Goal: Navigation & Orientation: Find specific page/section

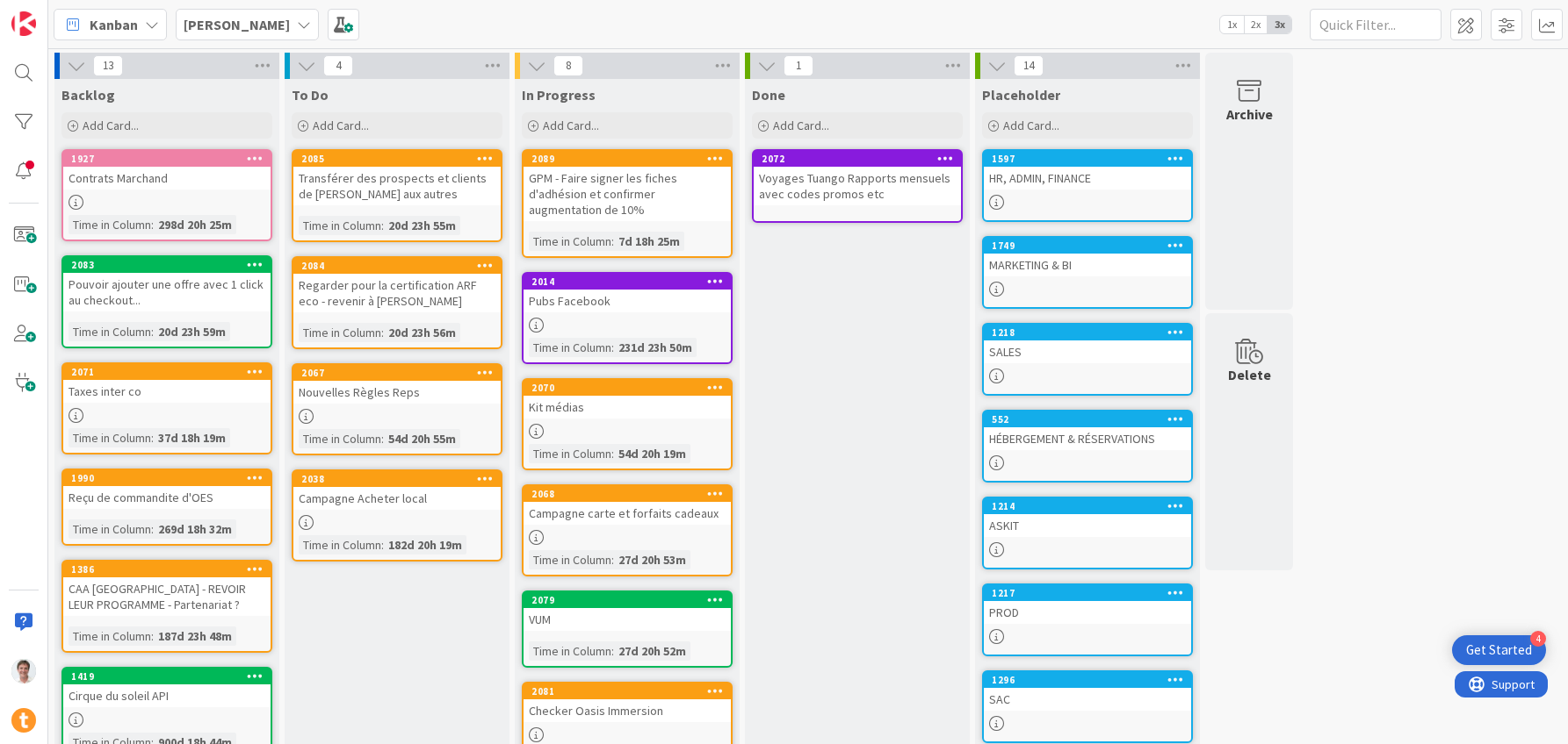
click at [1051, 176] on div "HR, ADMIN, FINANCE" at bounding box center [1087, 178] width 207 height 23
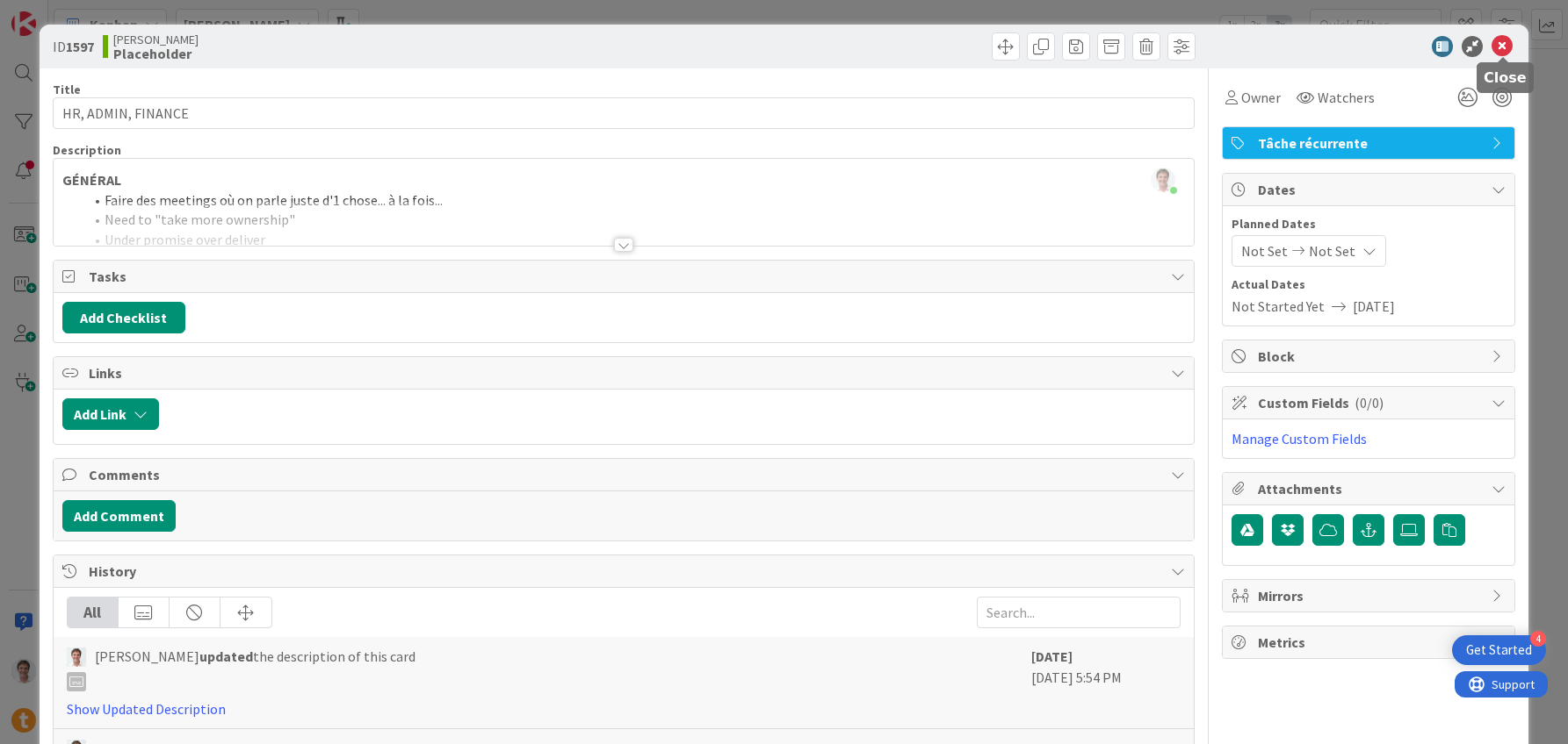
click at [1498, 50] on icon at bounding box center [1501, 46] width 21 height 21
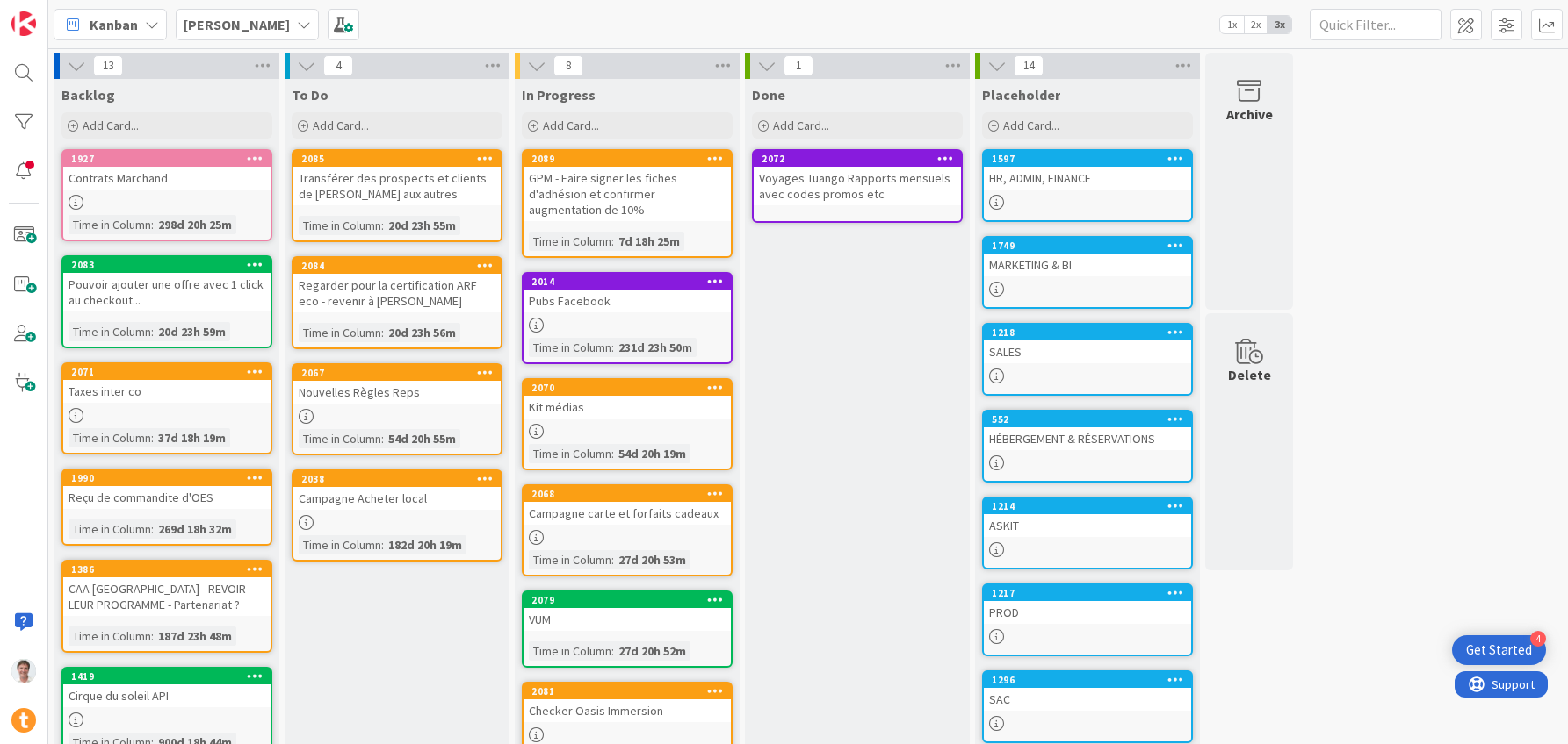
click at [1008, 176] on div "HR, ADMIN, FINANCE" at bounding box center [1087, 178] width 207 height 23
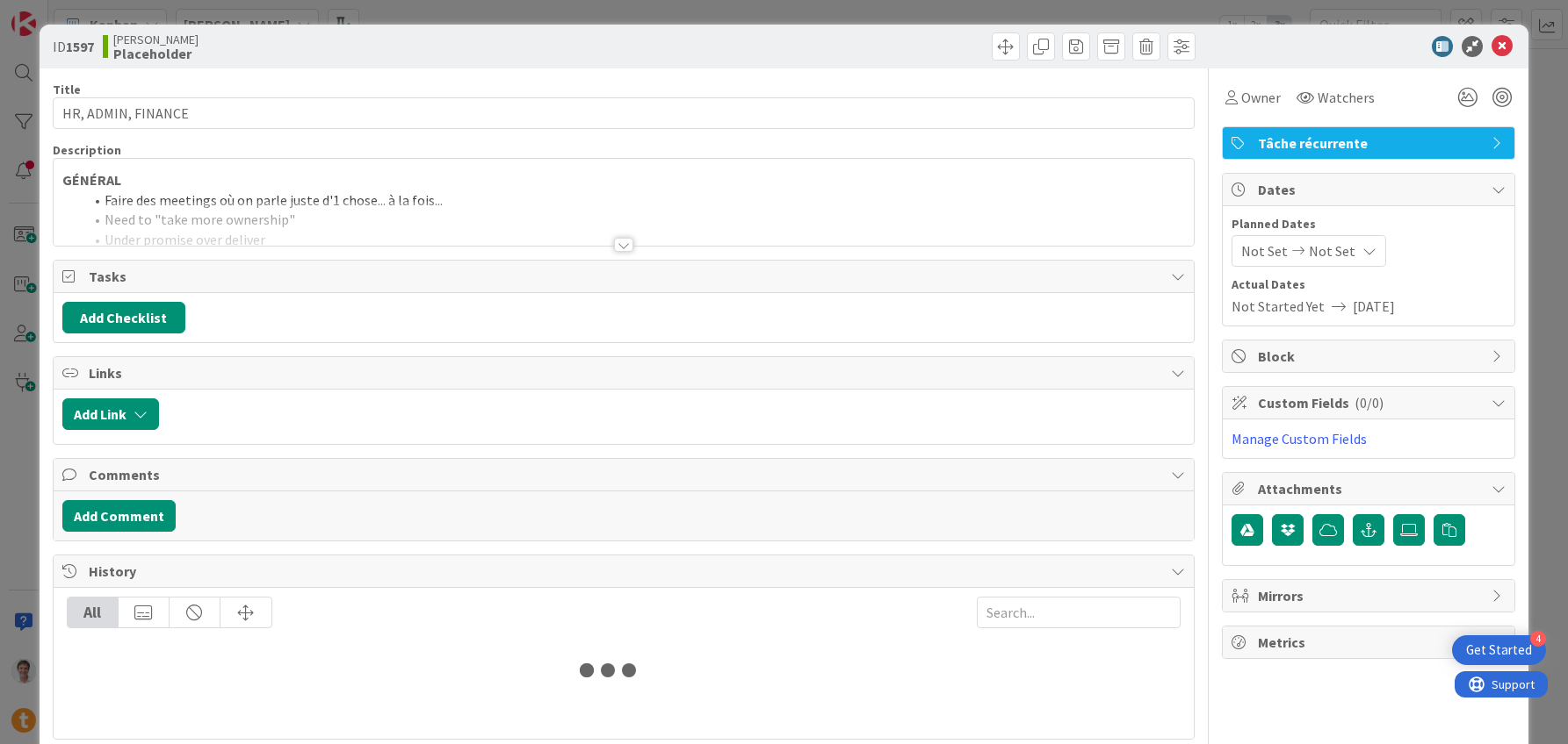
click at [245, 231] on div at bounding box center [624, 224] width 1141 height 44
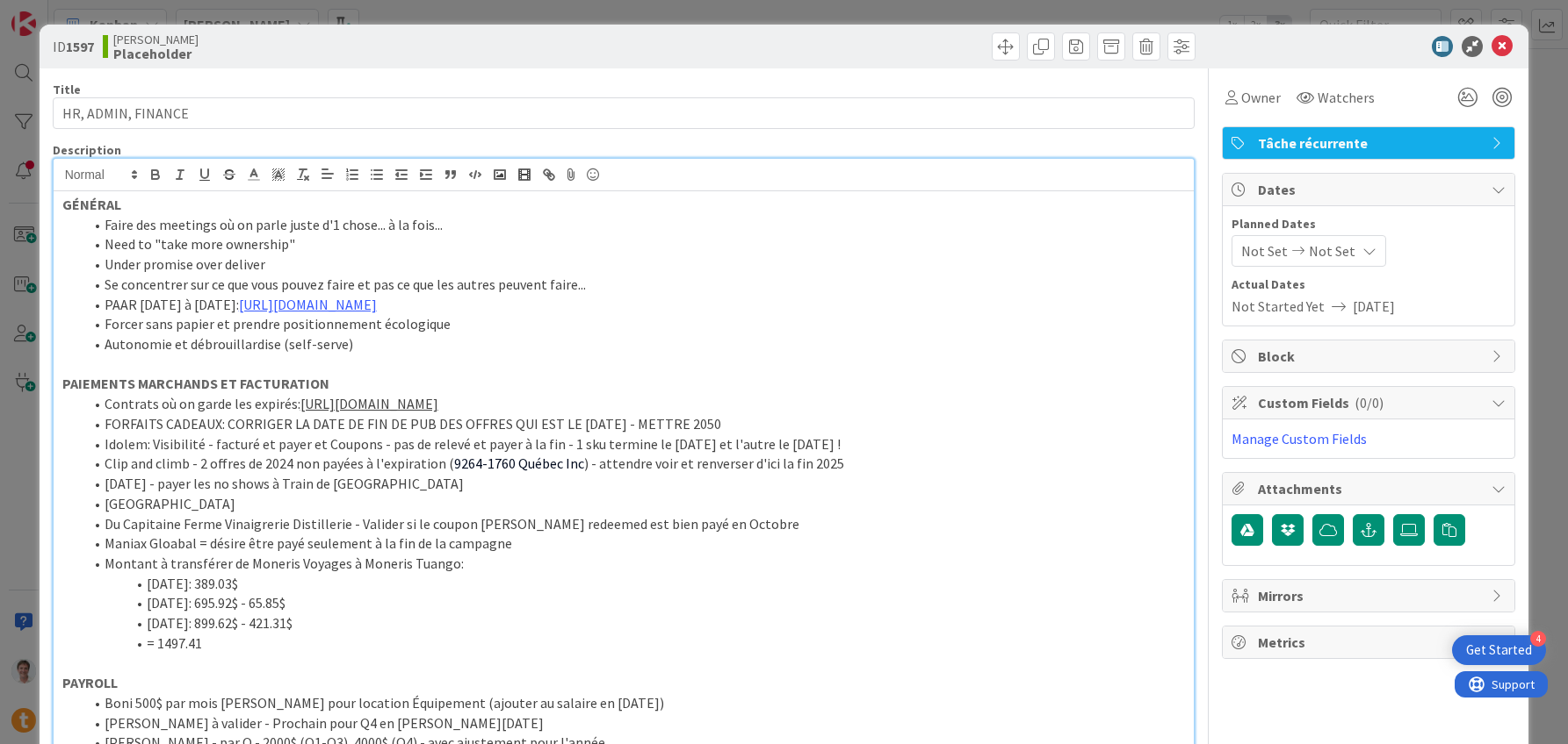
scroll to position [86, 0]
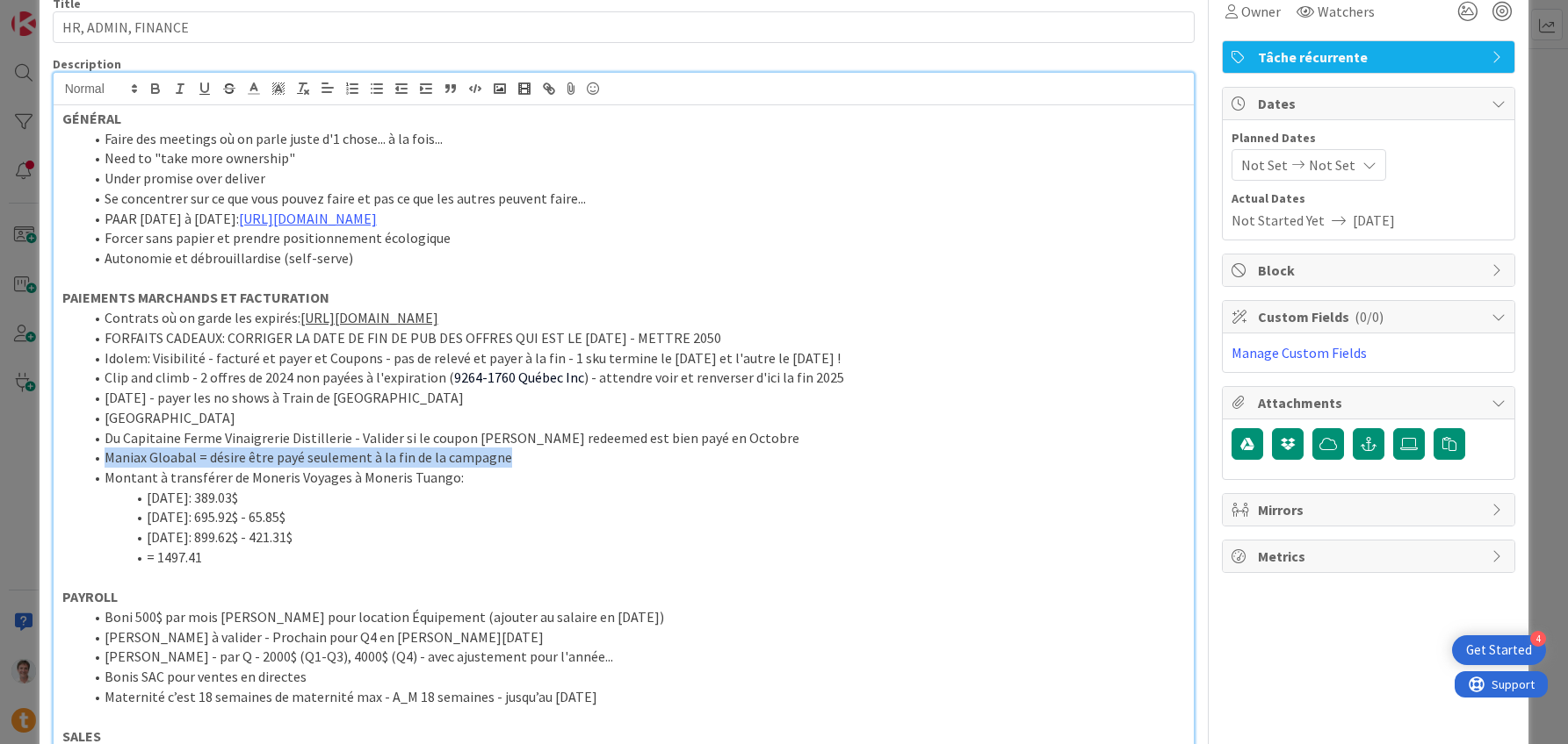
drag, startPoint x: 515, startPoint y: 459, endPoint x: 6, endPoint y: 464, distance: 509.0
click at [6, 464] on div "ID 1597 [PERSON_NAME] Title 18 / 128 HR, ADMIN, FINANCE Description [PERSON_NAM…" at bounding box center [784, 372] width 1568 height 744
click at [153, 93] on icon "button" at bounding box center [155, 89] width 15 height 15
click at [251, 356] on li "Idolem: Visibilité - facturé et payer et Coupons - pas de relevé et payer à la …" at bounding box center [635, 359] width 1102 height 20
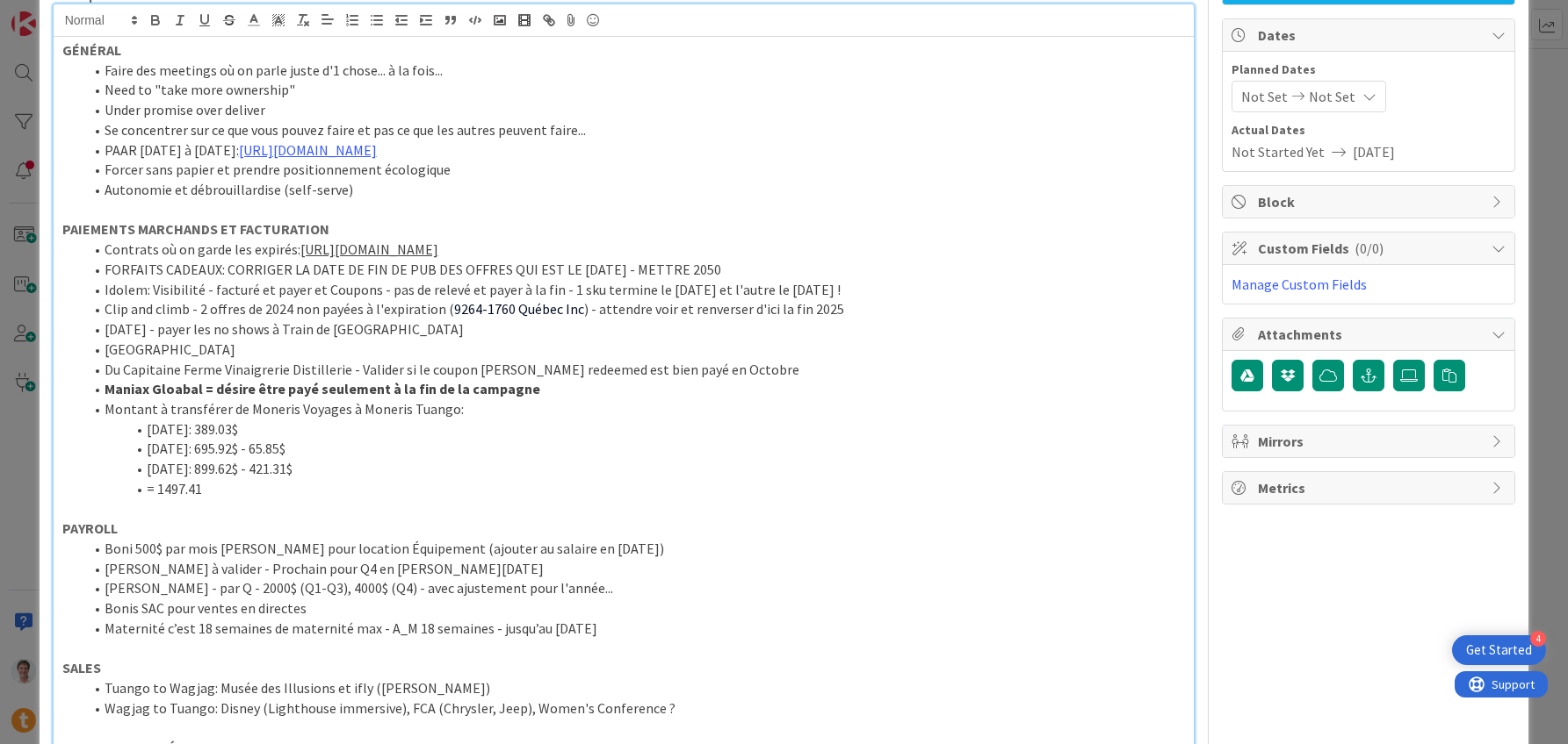
scroll to position [0, 0]
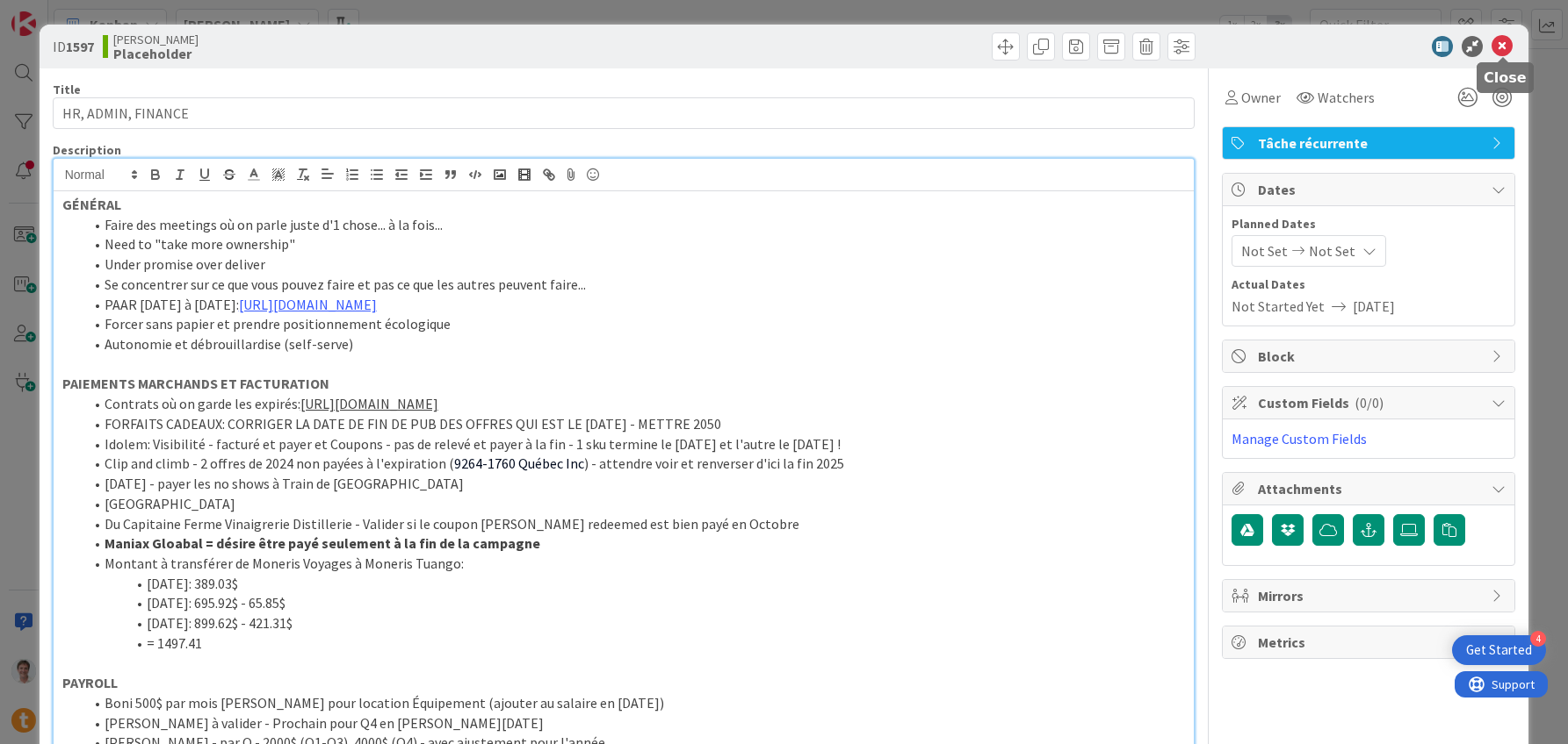
click at [1504, 49] on icon at bounding box center [1501, 46] width 21 height 21
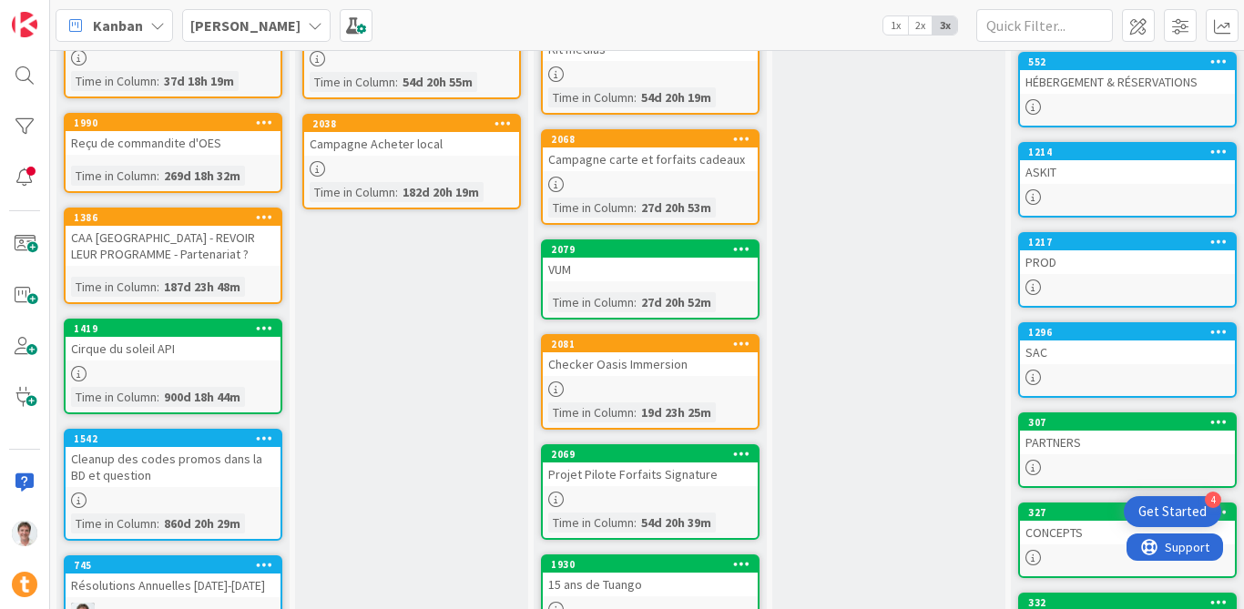
scroll to position [416, 0]
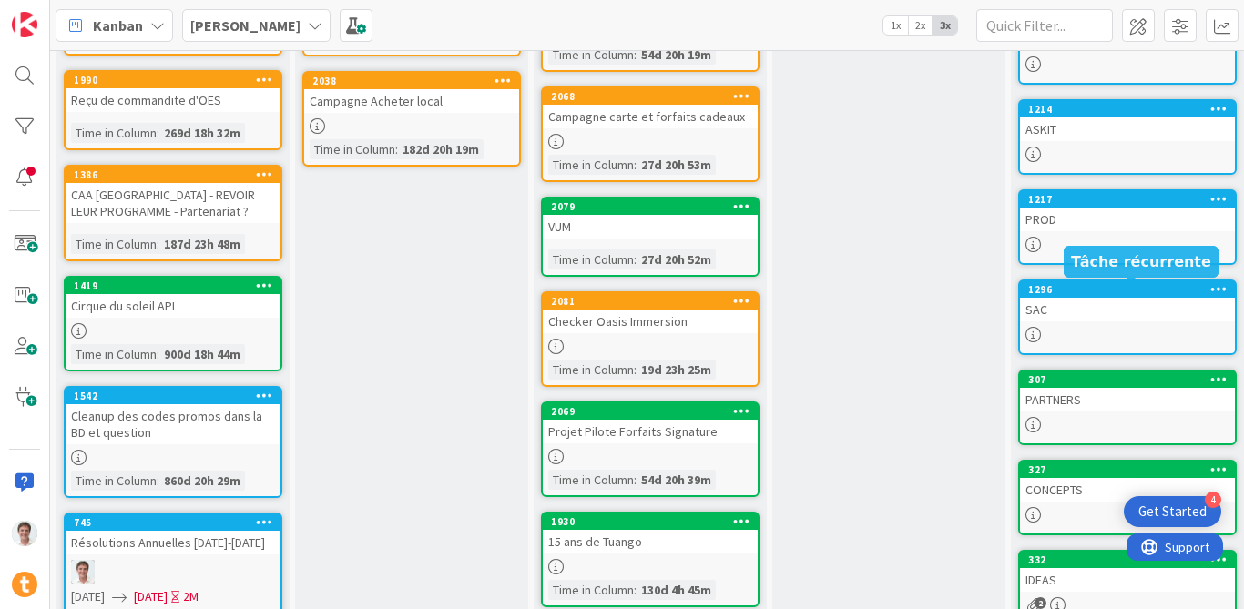
click at [1085, 304] on div "SAC" at bounding box center [1127, 310] width 215 height 24
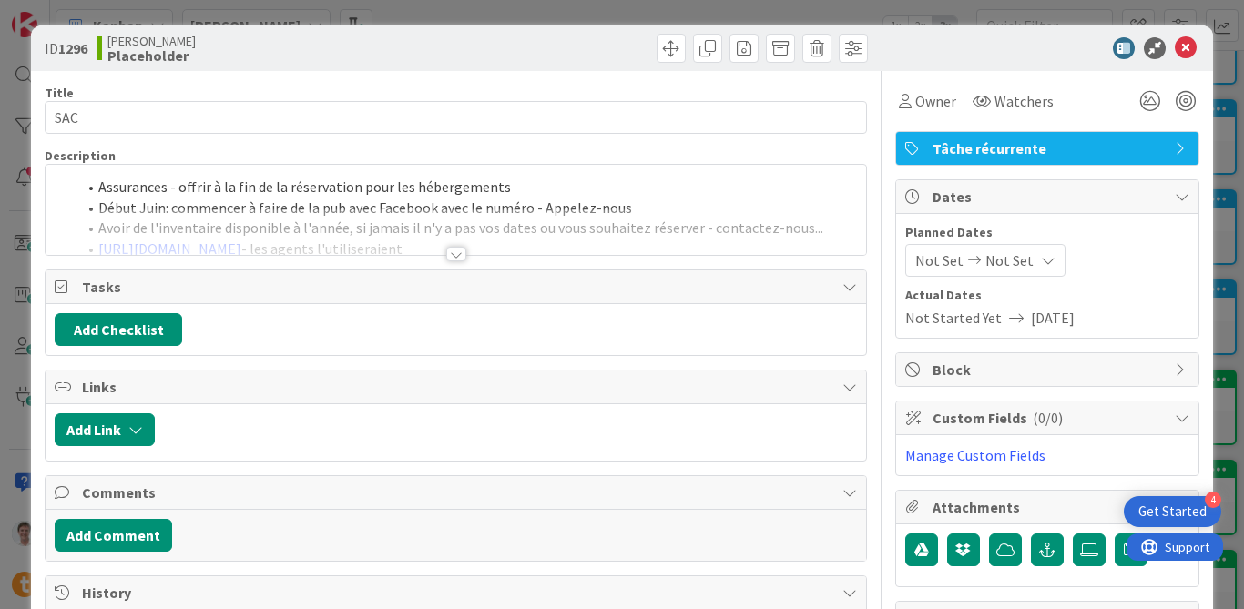
click at [455, 254] on div at bounding box center [456, 254] width 20 height 15
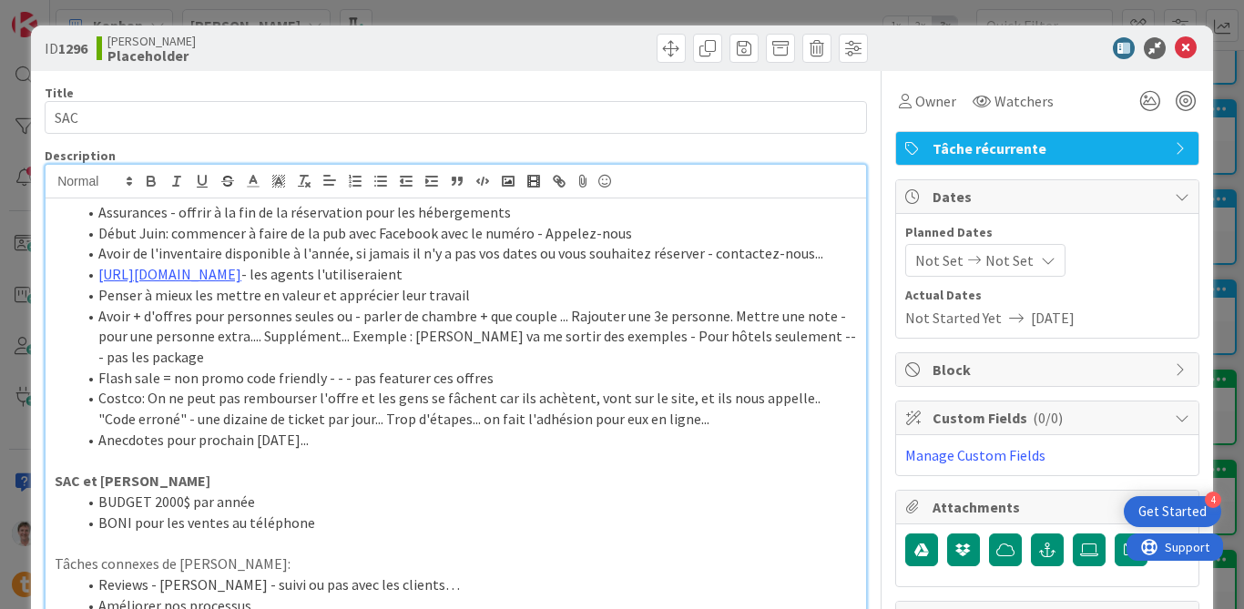
click at [653, 239] on li "Début Juin: commencer à faire de la pub avec Facebook avec le numéro - Appelez-…" at bounding box center [466, 233] width 780 height 21
click at [244, 326] on li "Avoir + d'offres pour personnes seules ou - parler de chambre + que couple ... …" at bounding box center [466, 337] width 780 height 62
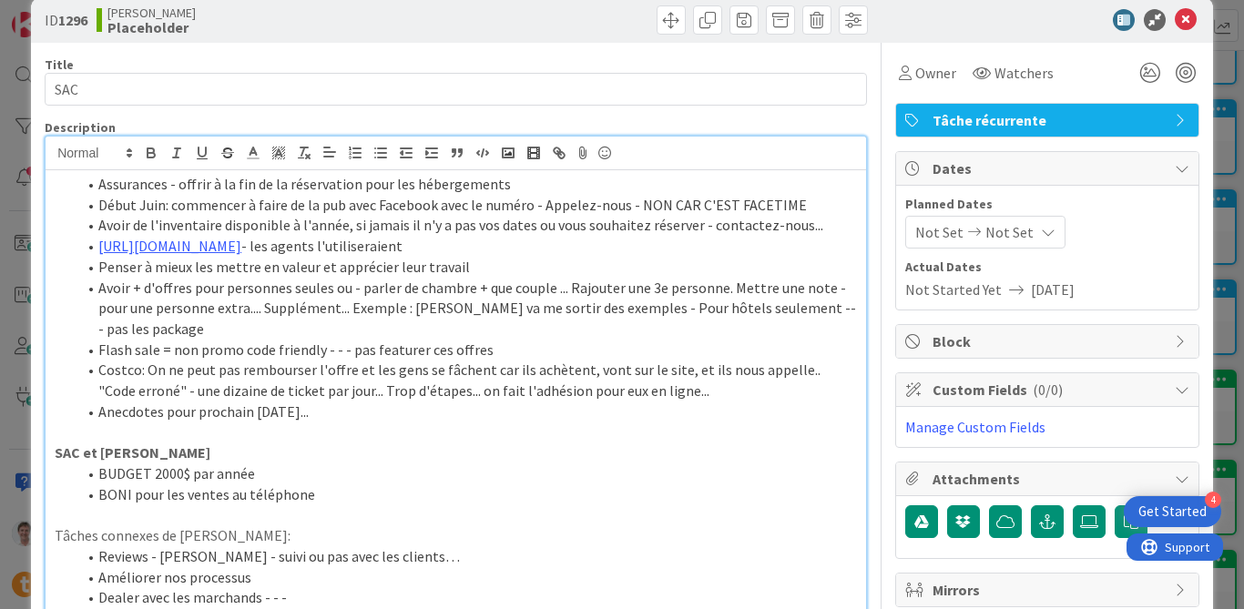
scroll to position [39, 0]
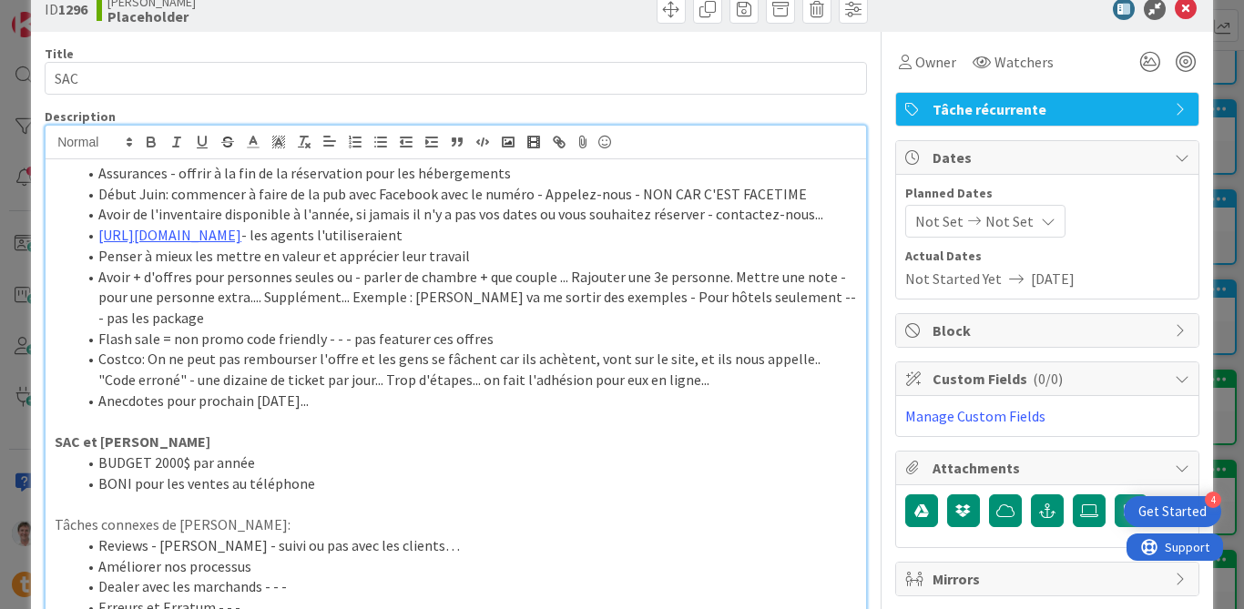
click at [351, 486] on li "BONI pour les ventes au téléphone" at bounding box center [466, 484] width 780 height 21
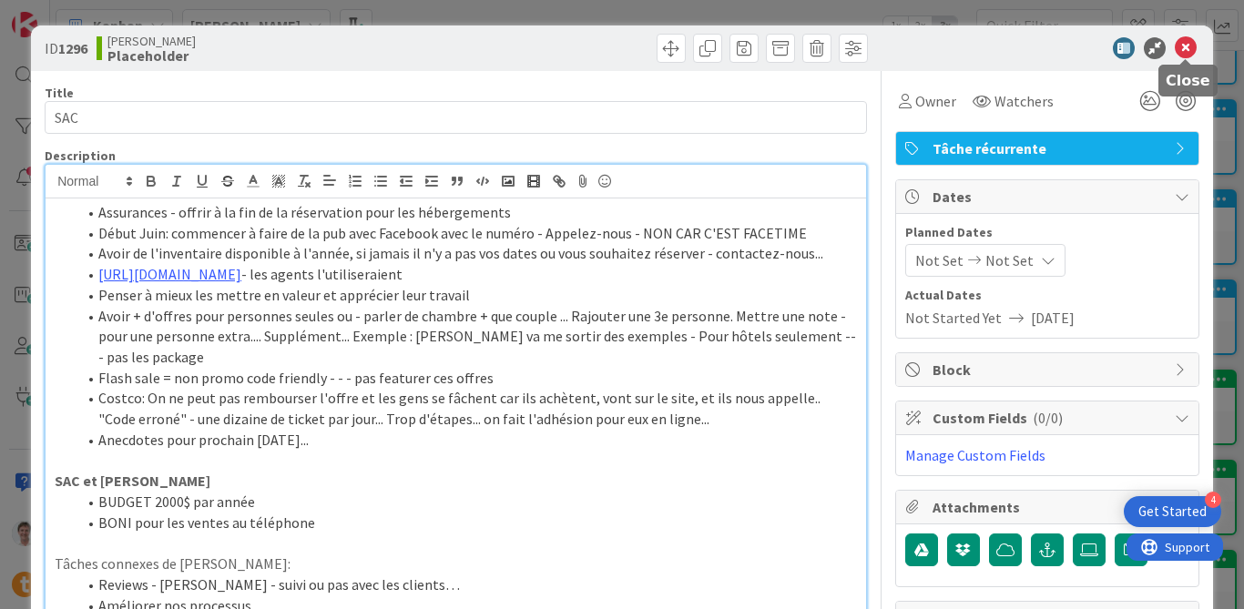
click at [1185, 52] on icon at bounding box center [1186, 48] width 22 height 22
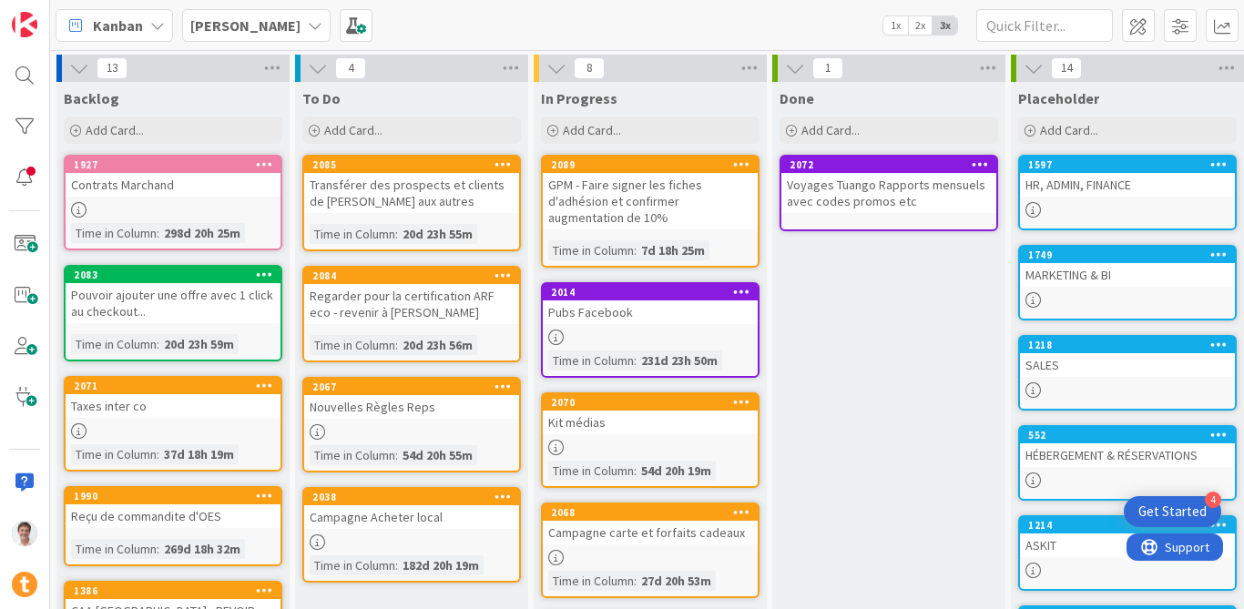
click at [220, 18] on b "[PERSON_NAME]" at bounding box center [245, 25] width 110 height 18
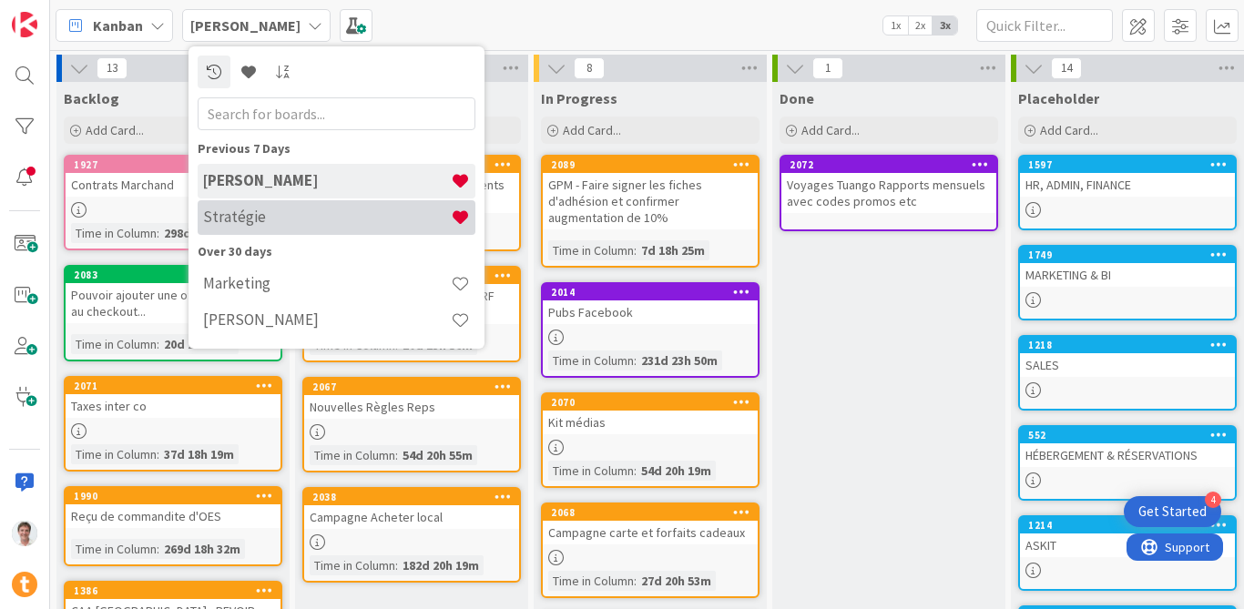
click at [253, 225] on h4 "Stratégie" at bounding box center [327, 217] width 248 height 18
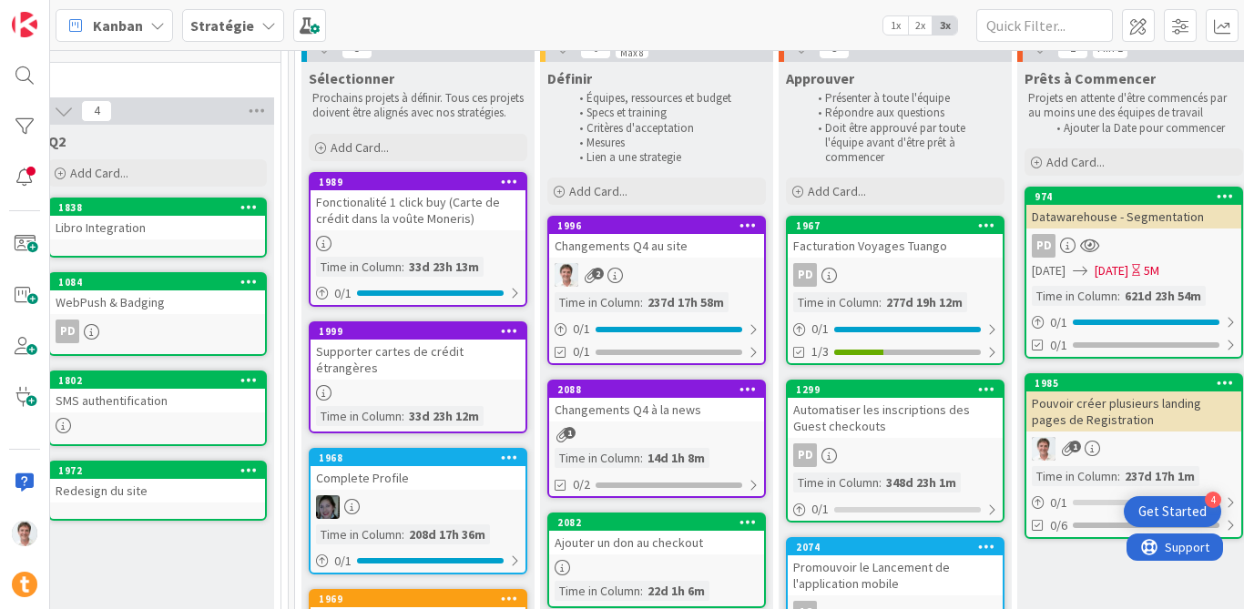
scroll to position [83, 1228]
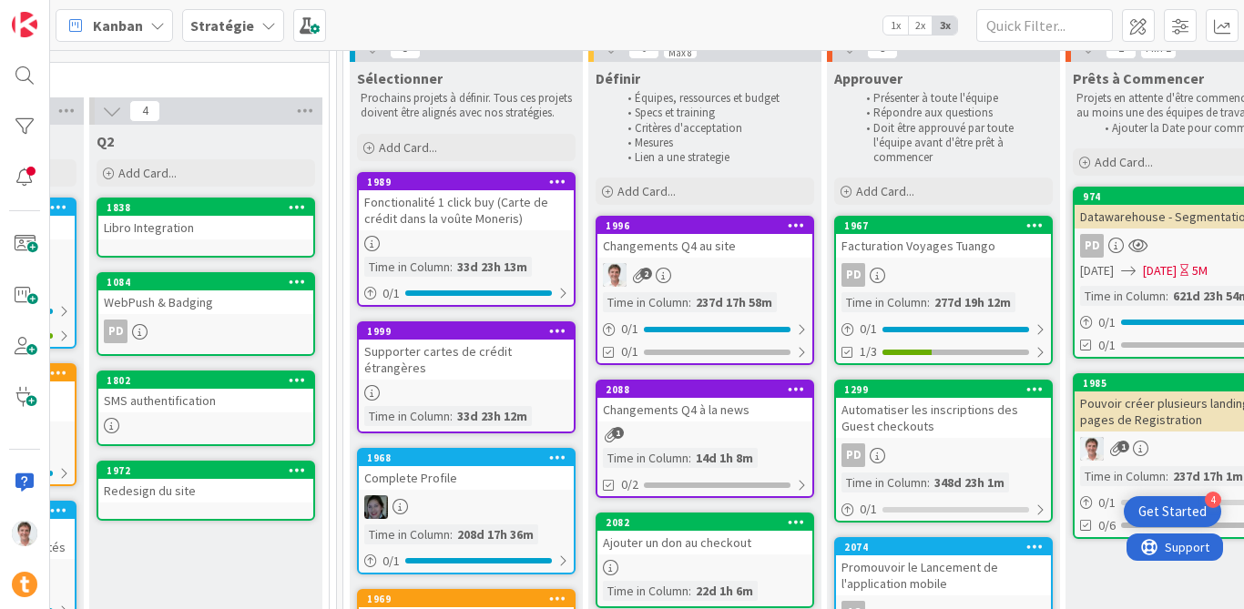
click at [703, 255] on div "Changements Q4 au site" at bounding box center [704, 246] width 215 height 24
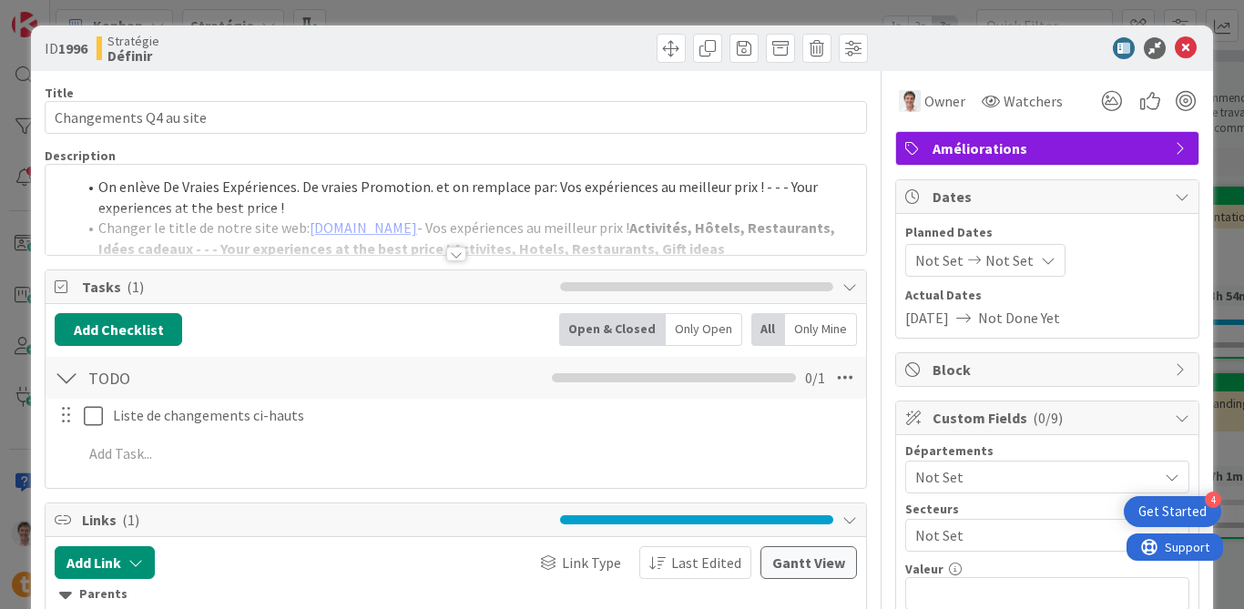
click at [449, 250] on div at bounding box center [456, 254] width 20 height 15
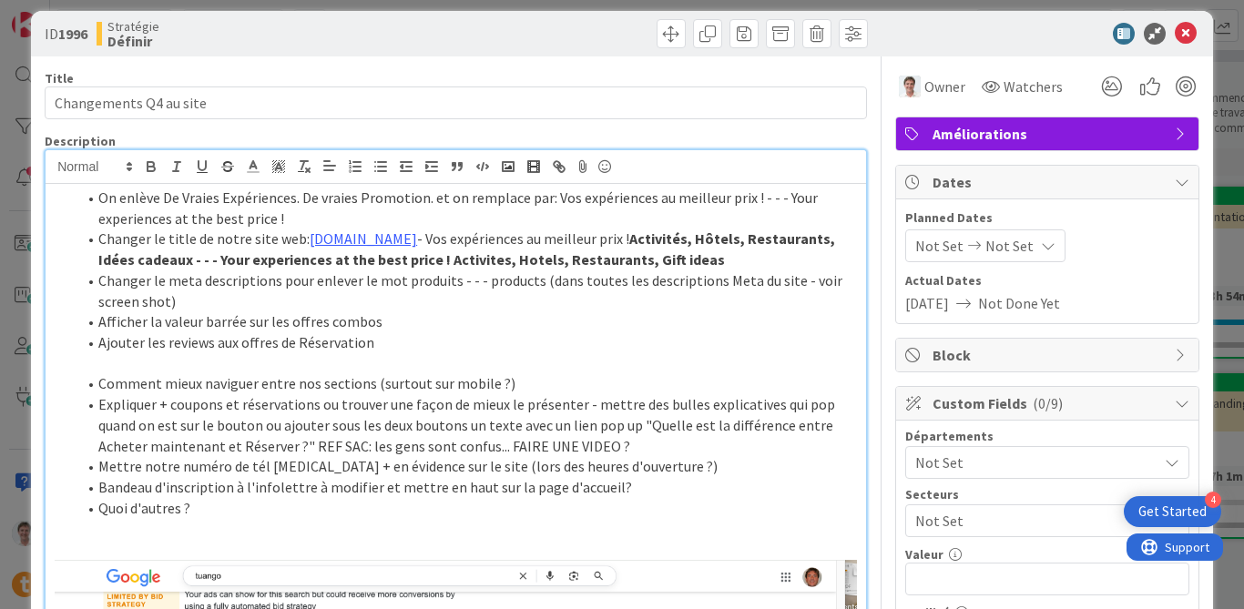
scroll to position [52, 0]
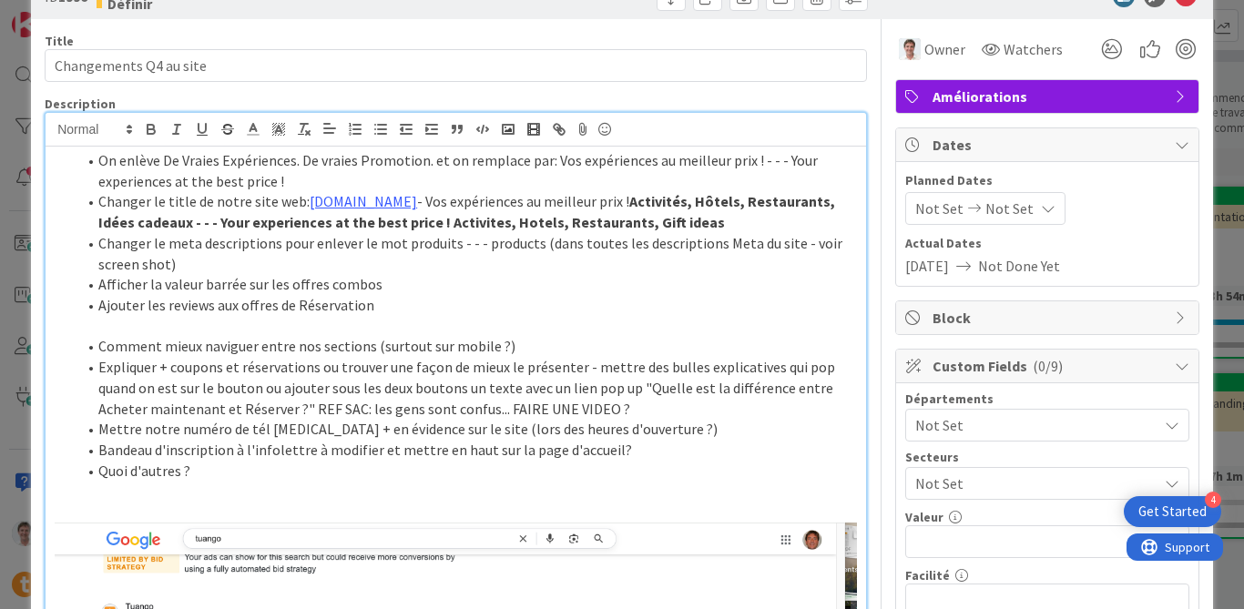
click at [409, 308] on li "Ajouter les reviews aux offres de Réservation" at bounding box center [466, 305] width 780 height 21
click at [231, 467] on li "Quoi d'autres ?" at bounding box center [466, 471] width 780 height 21
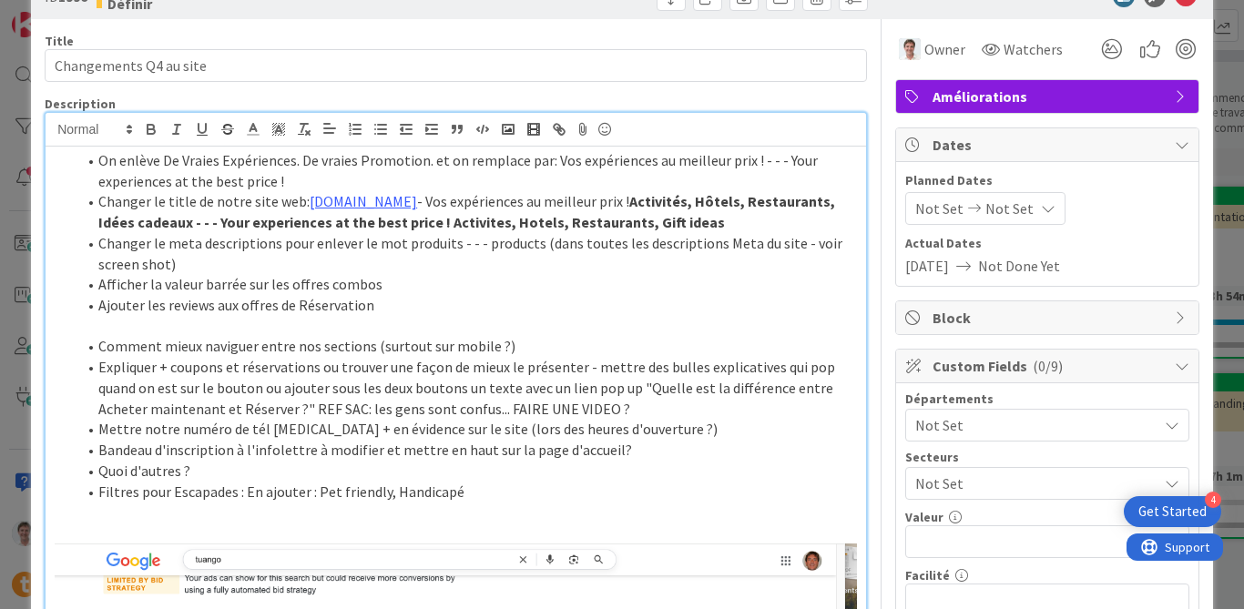
scroll to position [0, 0]
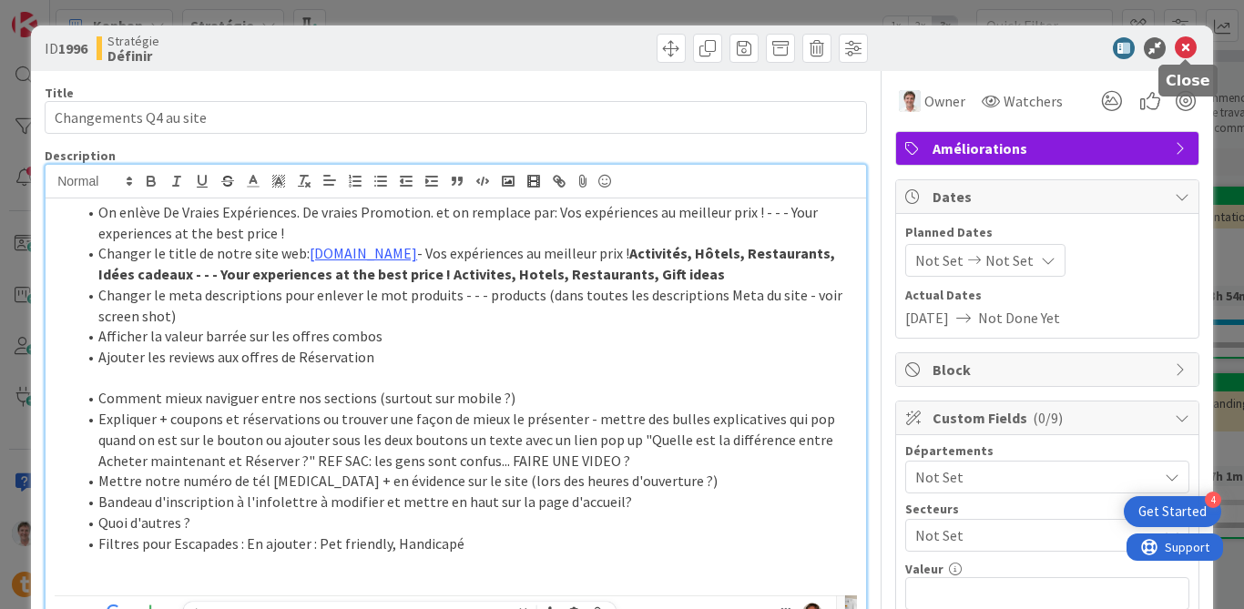
click at [1186, 41] on icon at bounding box center [1186, 48] width 22 height 22
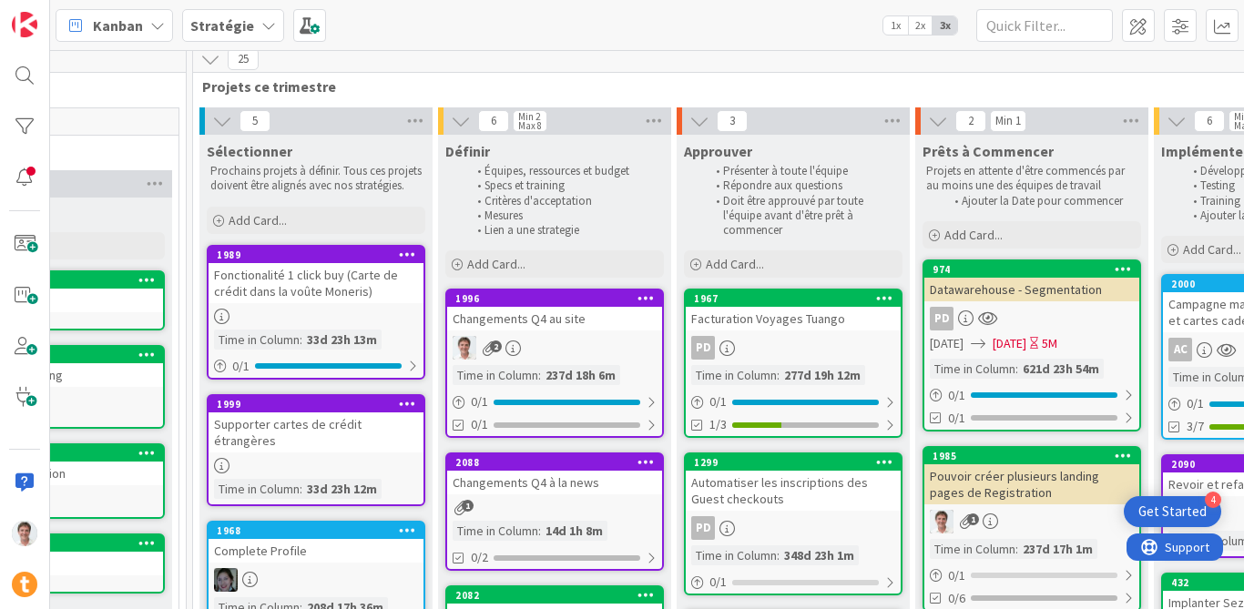
scroll to position [5, 1378]
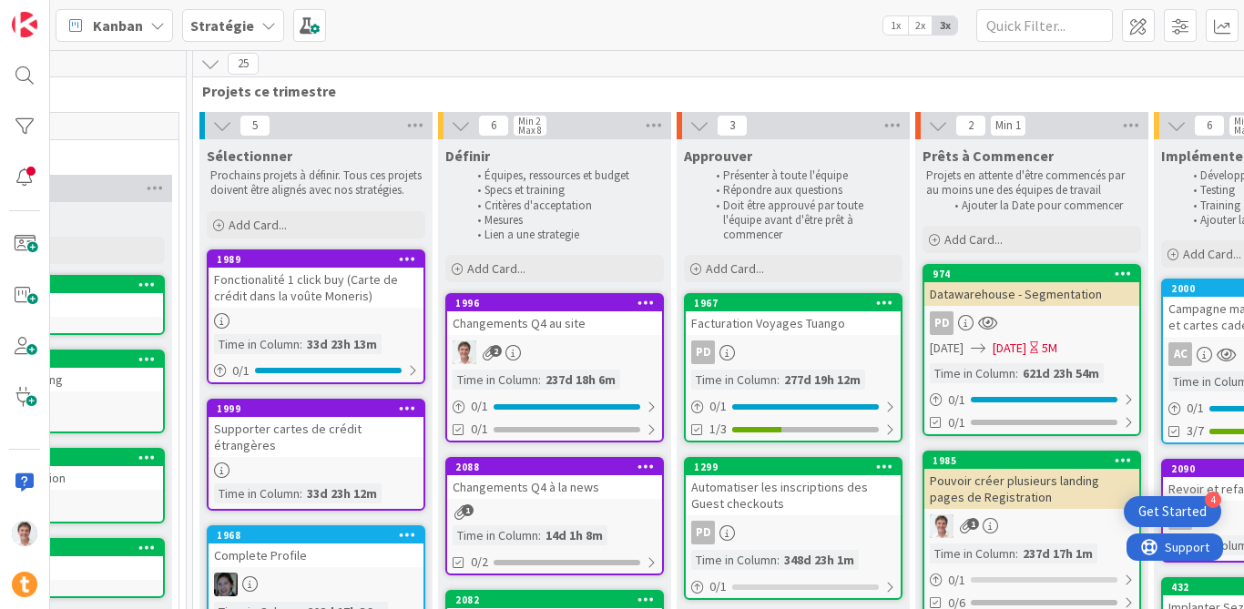
click at [541, 328] on div "Changements Q4 au site" at bounding box center [554, 323] width 215 height 24
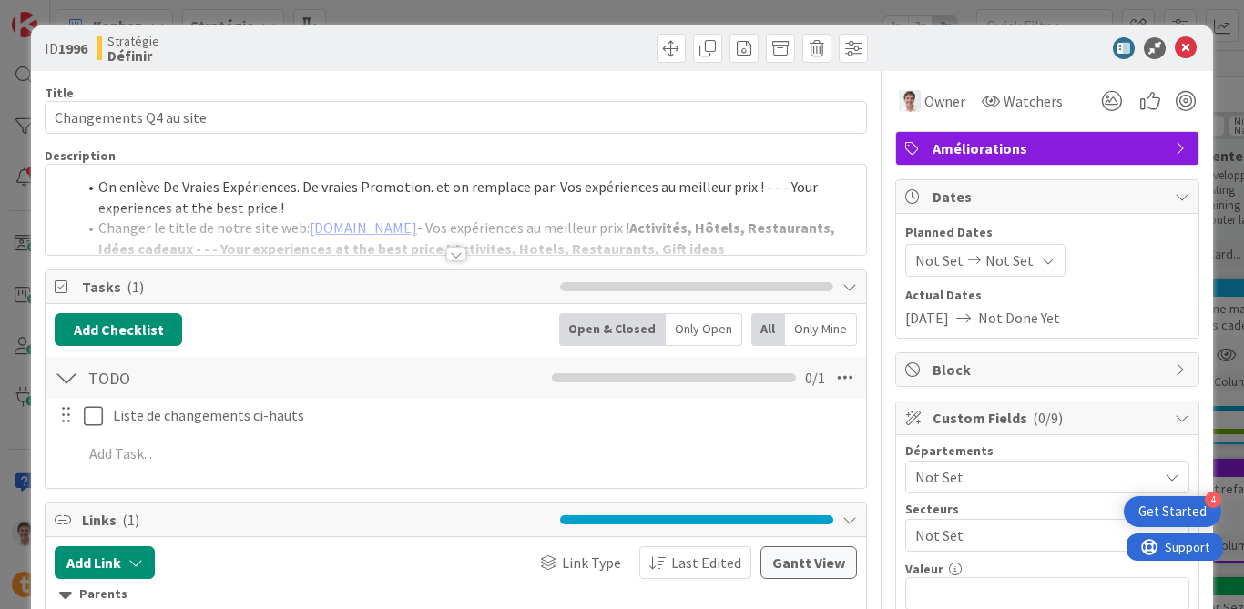
click at [246, 219] on div at bounding box center [456, 232] width 821 height 46
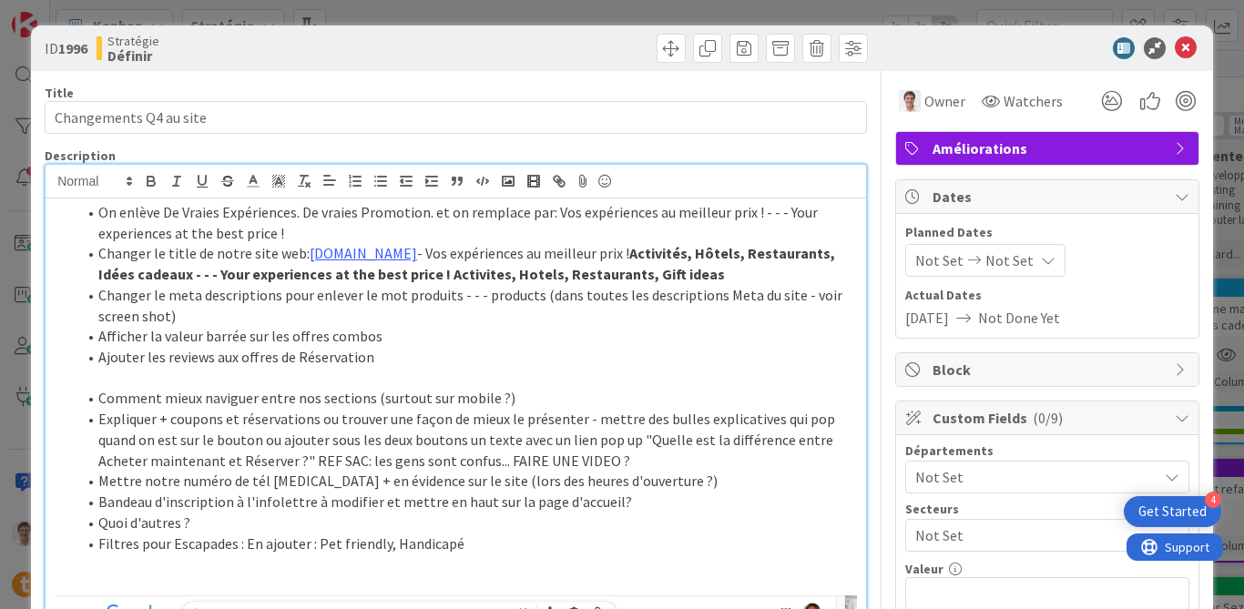
click at [396, 401] on li "Comment mieux naviguer entre nos sections (surtout sur mobile ?)" at bounding box center [466, 398] width 780 height 21
click at [403, 343] on li "Afficher la valeur barrée sur les offres combos" at bounding box center [466, 336] width 780 height 21
click at [395, 355] on li "Ajouter les reviews aux offres de Réservation" at bounding box center [466, 357] width 780 height 21
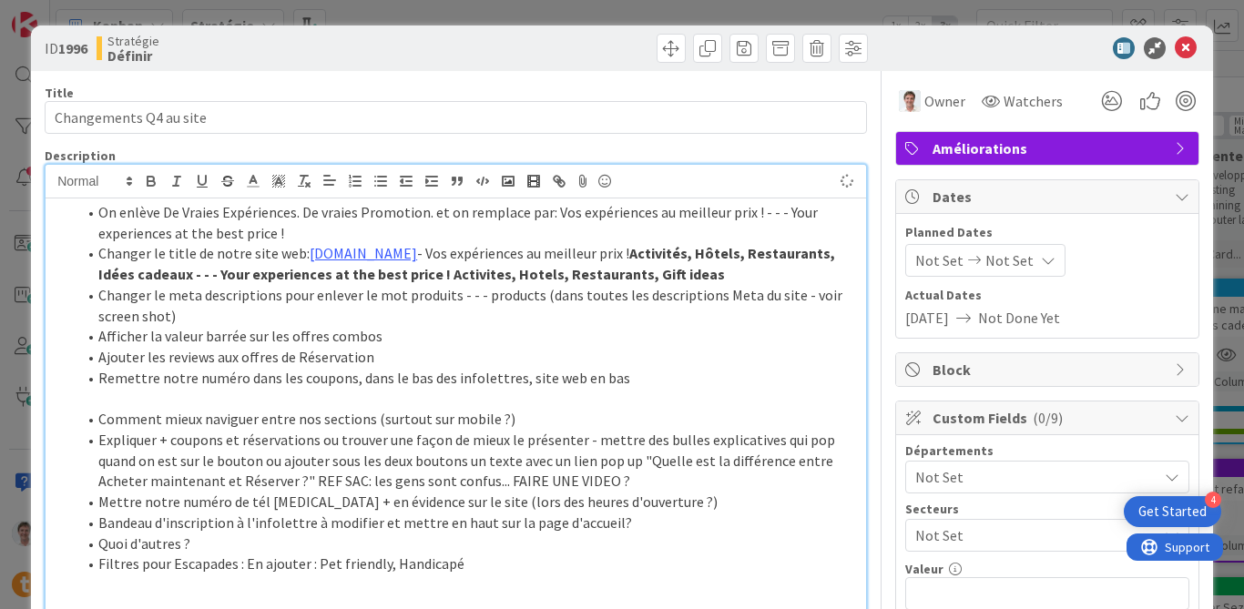
click at [389, 349] on li "Ajouter les reviews aux offres de Réservation" at bounding box center [466, 357] width 780 height 21
drag, startPoint x: 641, startPoint y: 375, endPoint x: 89, endPoint y: 372, distance: 551.9
click at [89, 372] on li "Remettre notre numéro dans les coupons, dans le bas des infolettres, site web e…" at bounding box center [466, 378] width 780 height 21
click at [684, 504] on li "Mettre notre numéro de tél [MEDICAL_DATA] + en évidence sur le site (lors des h…" at bounding box center [466, 502] width 780 height 21
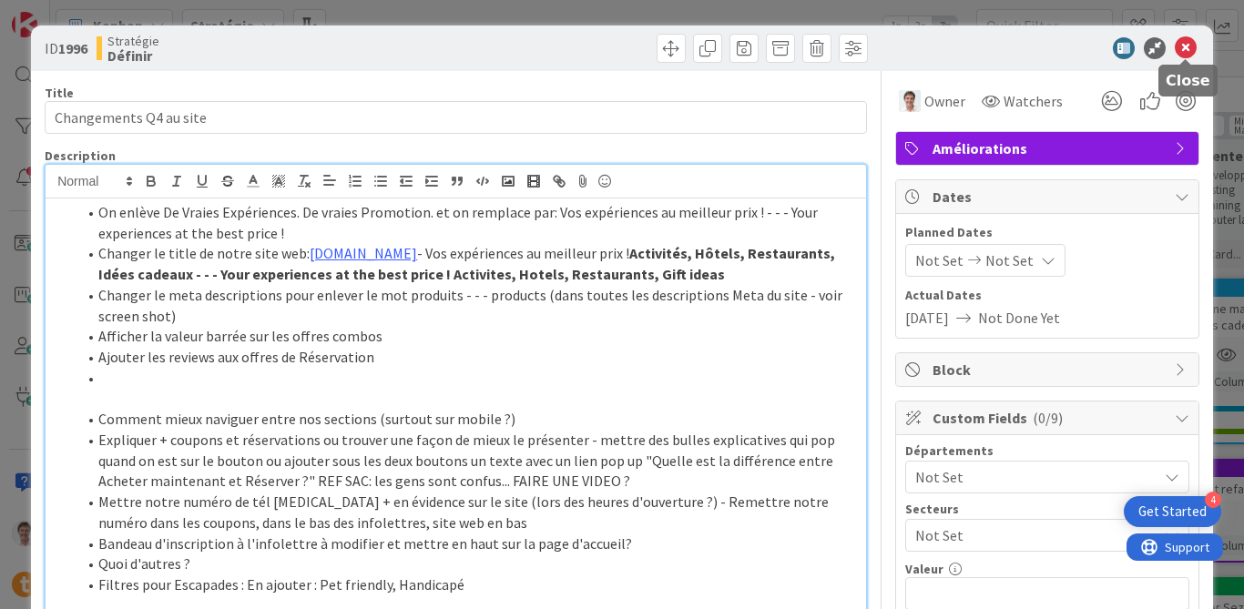
click at [1186, 46] on icon at bounding box center [1186, 48] width 22 height 22
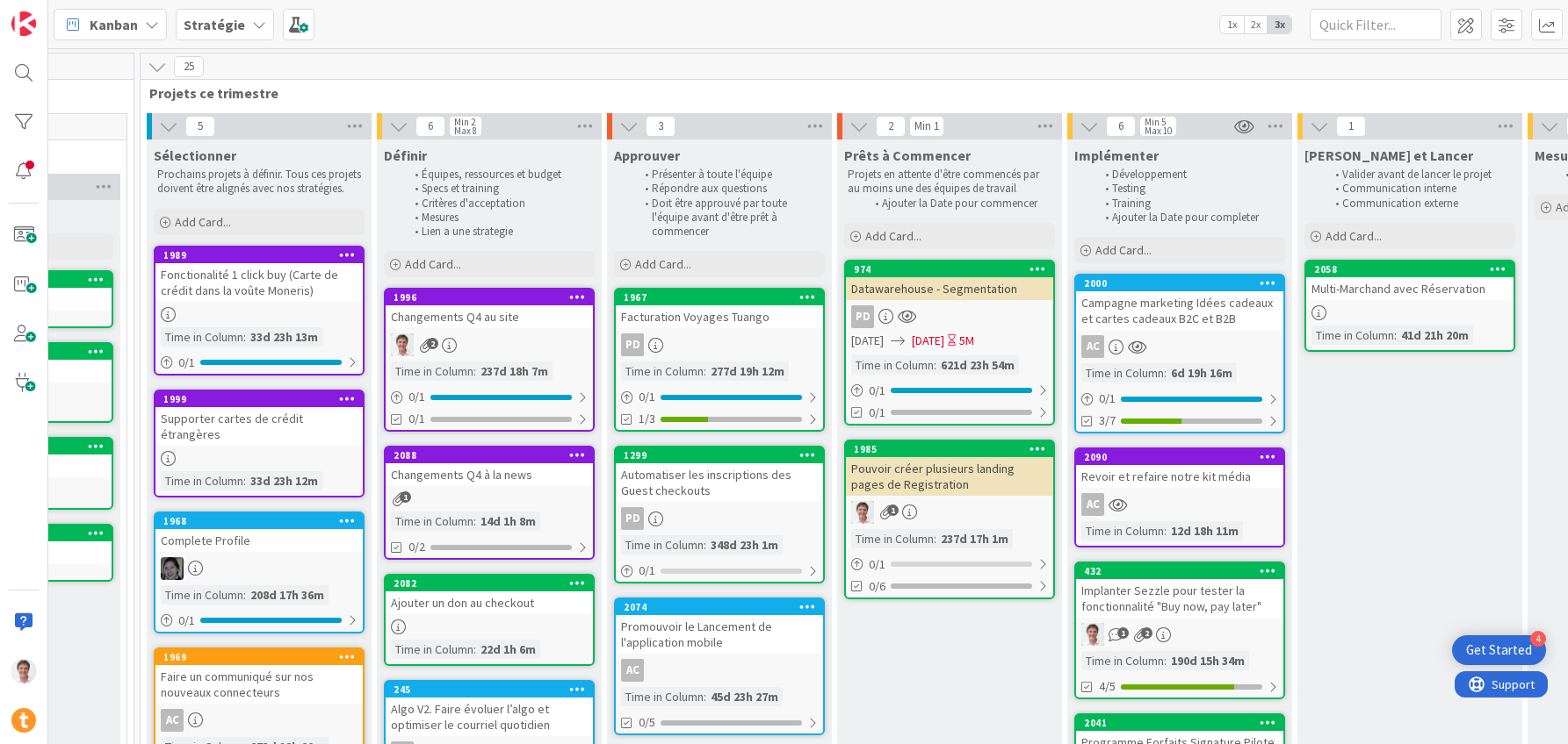
scroll to position [0, 1374]
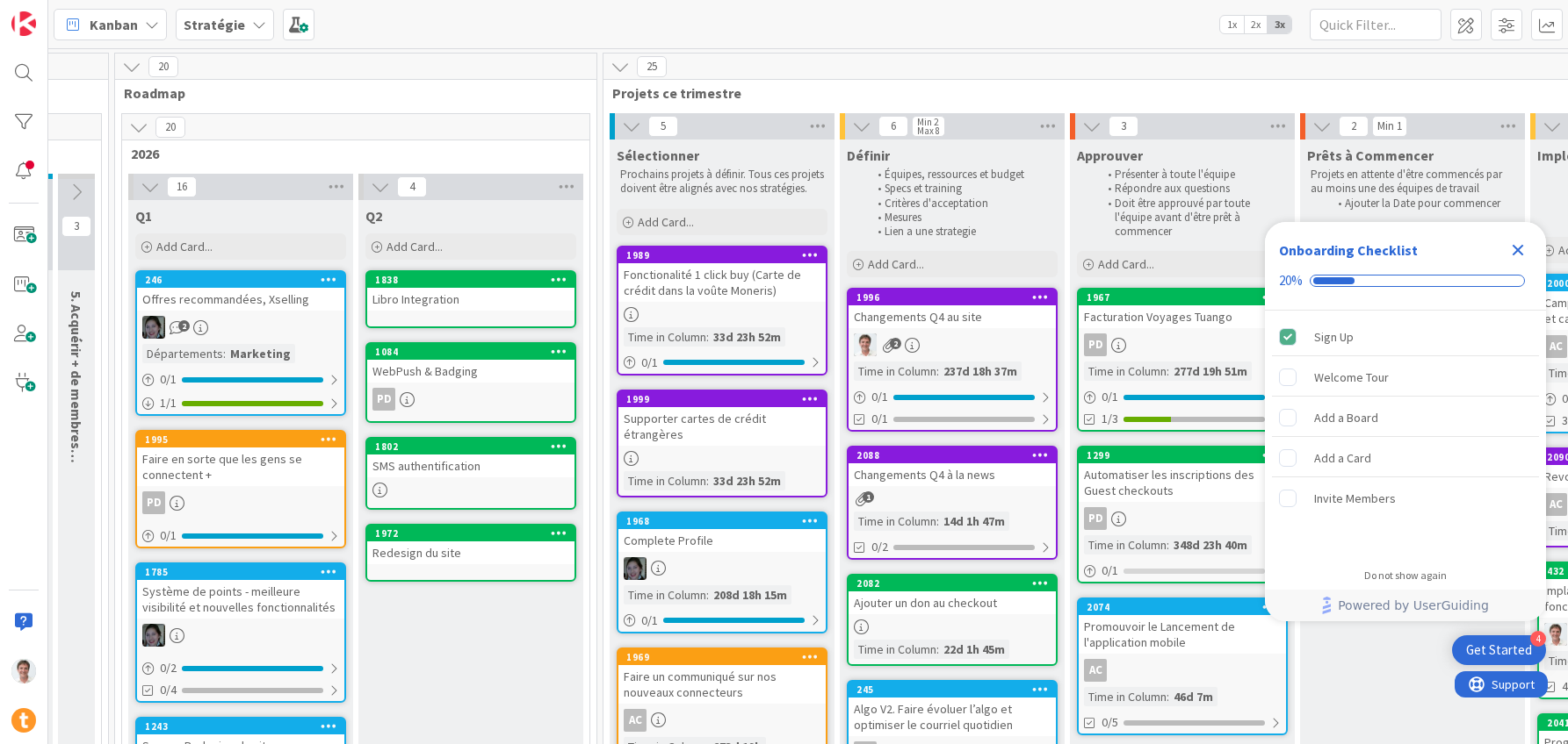
scroll to position [0, 960]
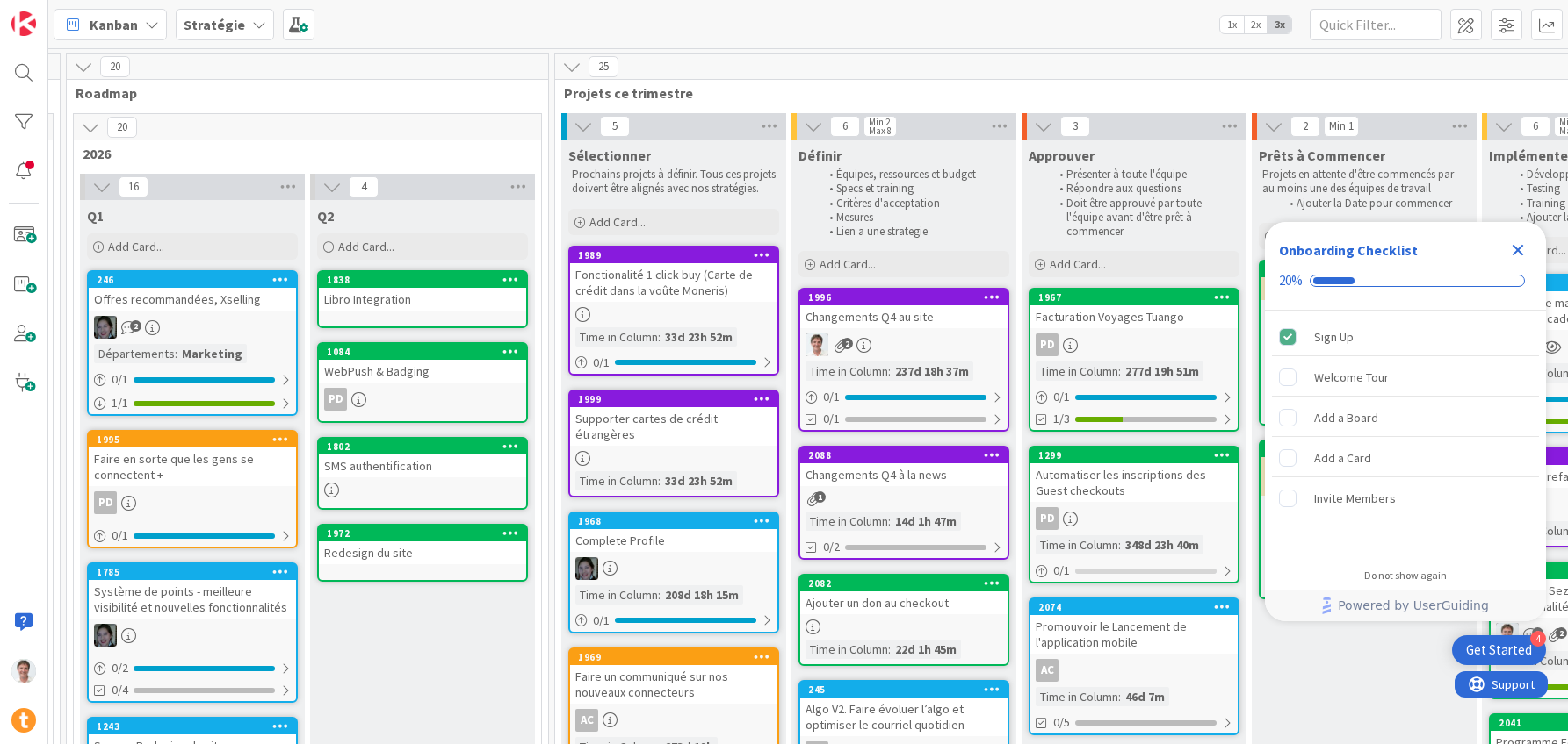
click at [1514, 251] on icon "Close Checklist" at bounding box center [1518, 251] width 21 height 21
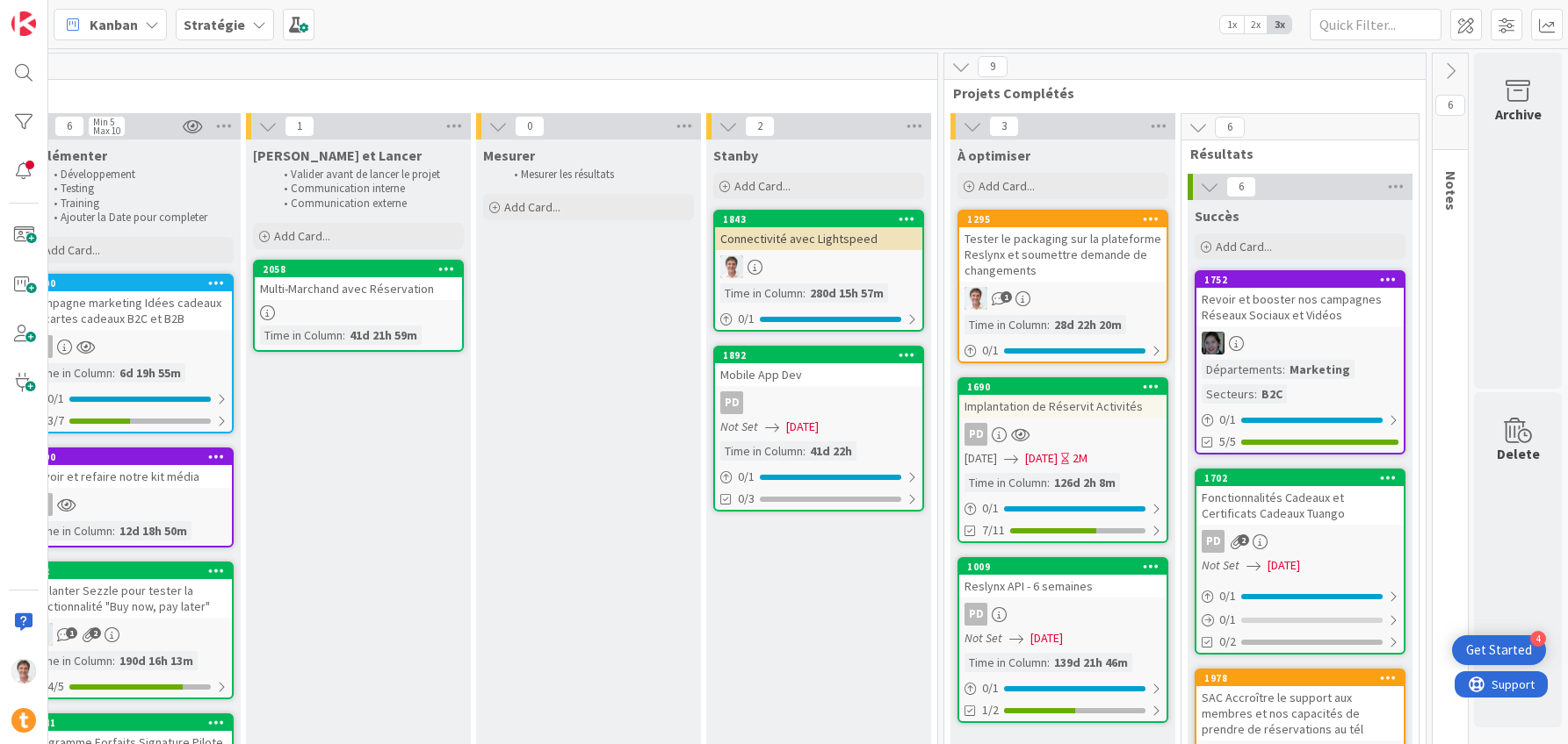
scroll to position [17, 2425]
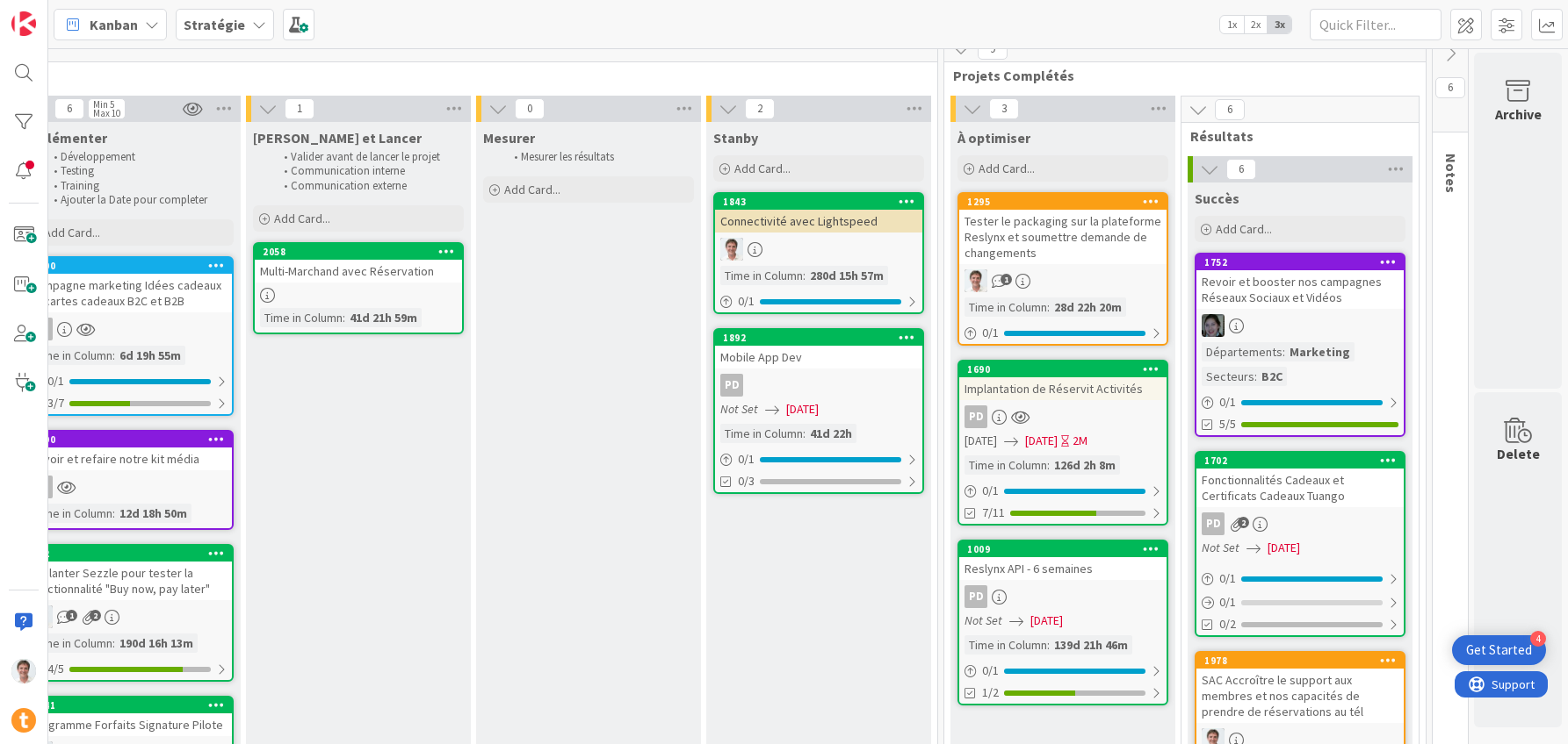
click at [1084, 388] on div "Implantation de Réservit Activités" at bounding box center [1062, 389] width 207 height 23
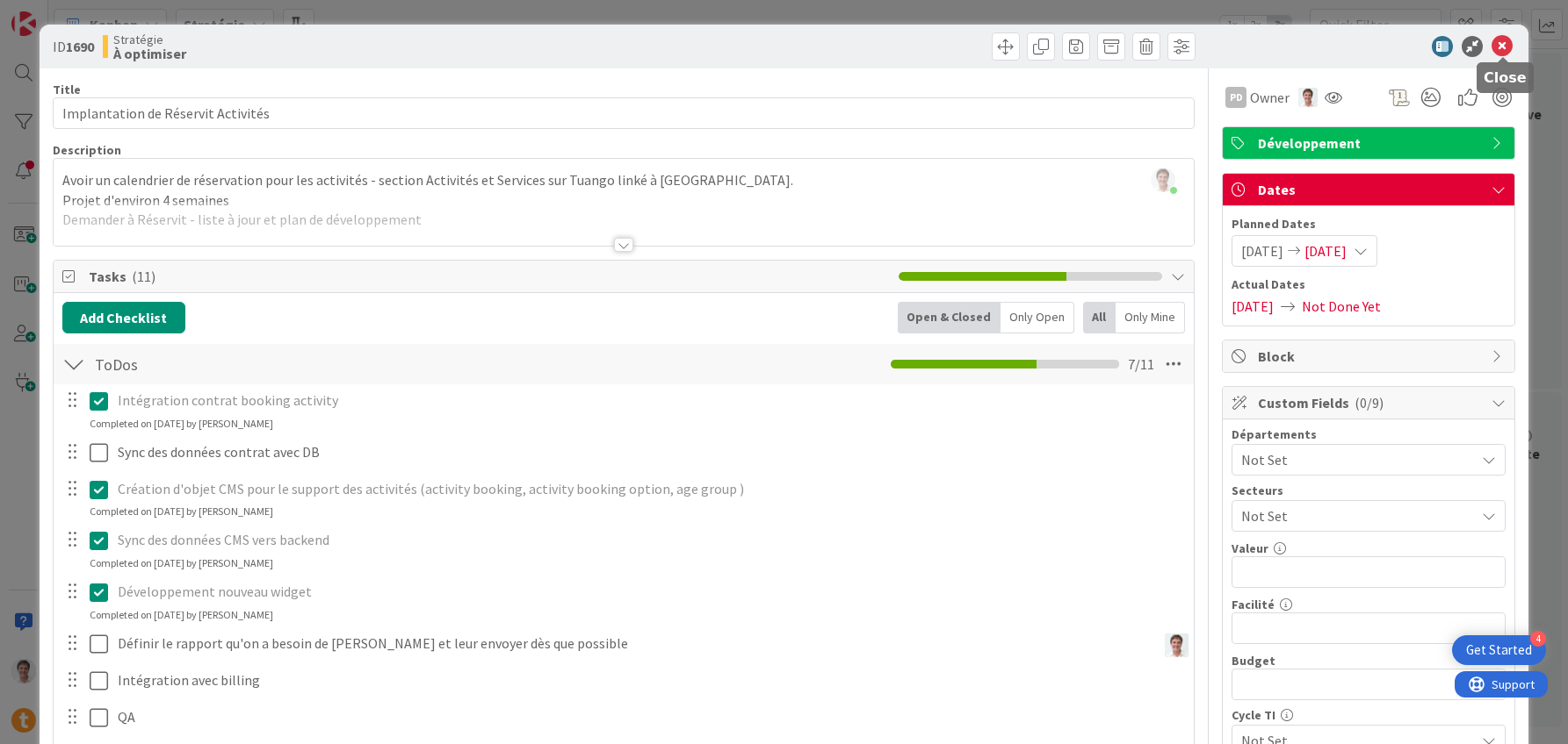
click at [1505, 50] on icon at bounding box center [1501, 46] width 21 height 21
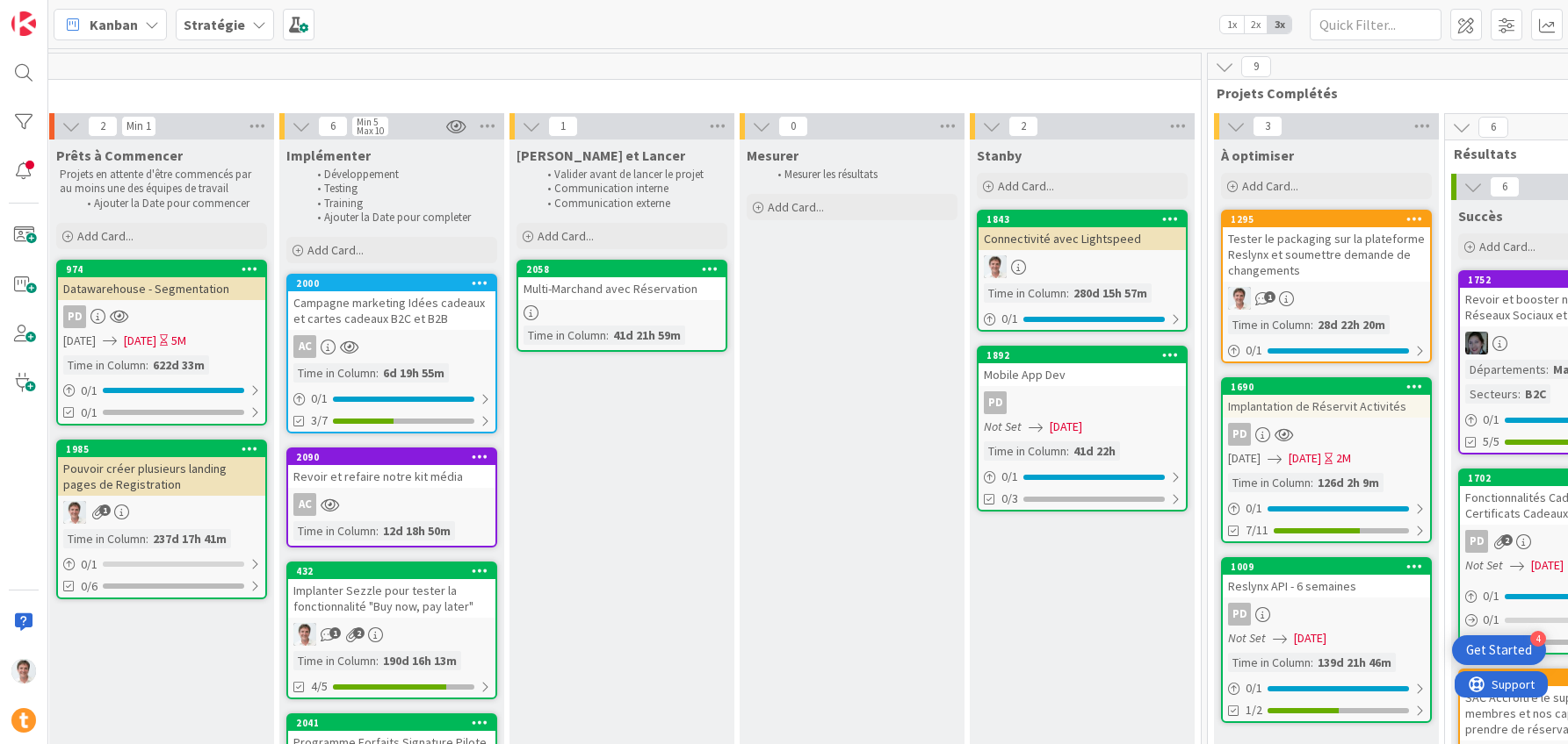
scroll to position [0, 2136]
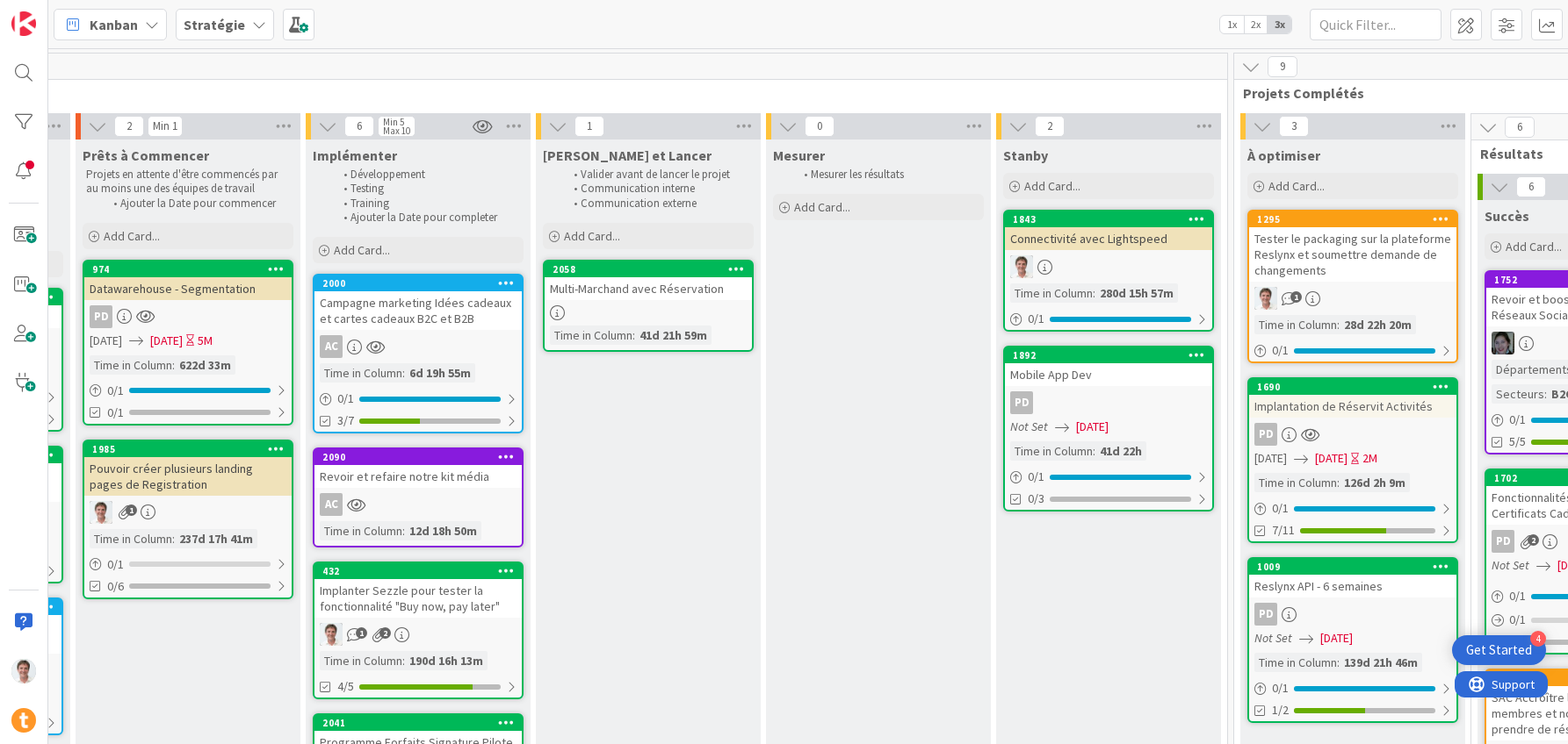
click at [401, 312] on div "Campagne marketing Idées cadeaux et cartes cadeaux B2C et B2B" at bounding box center [418, 310] width 207 height 39
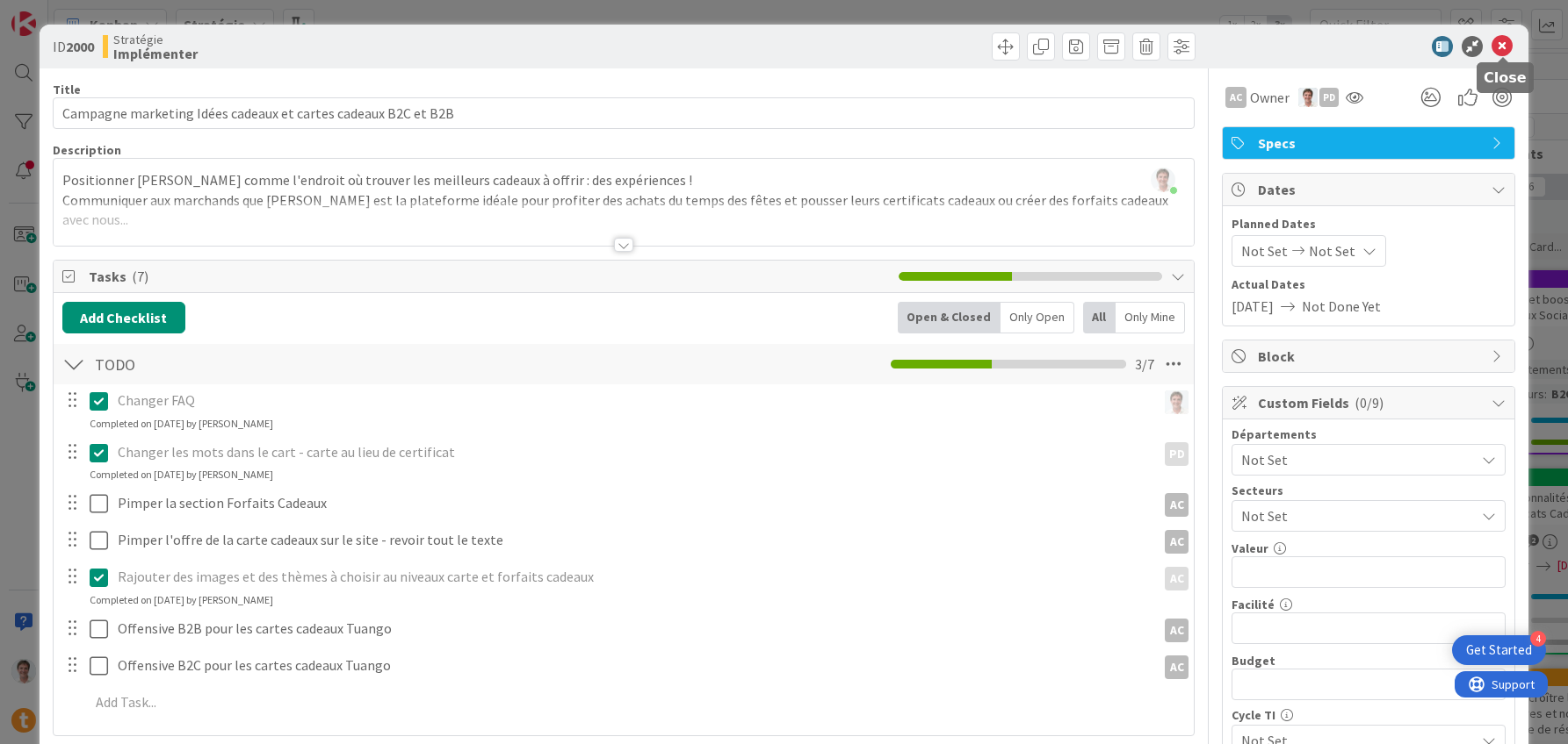
click at [1504, 43] on icon at bounding box center [1501, 46] width 21 height 21
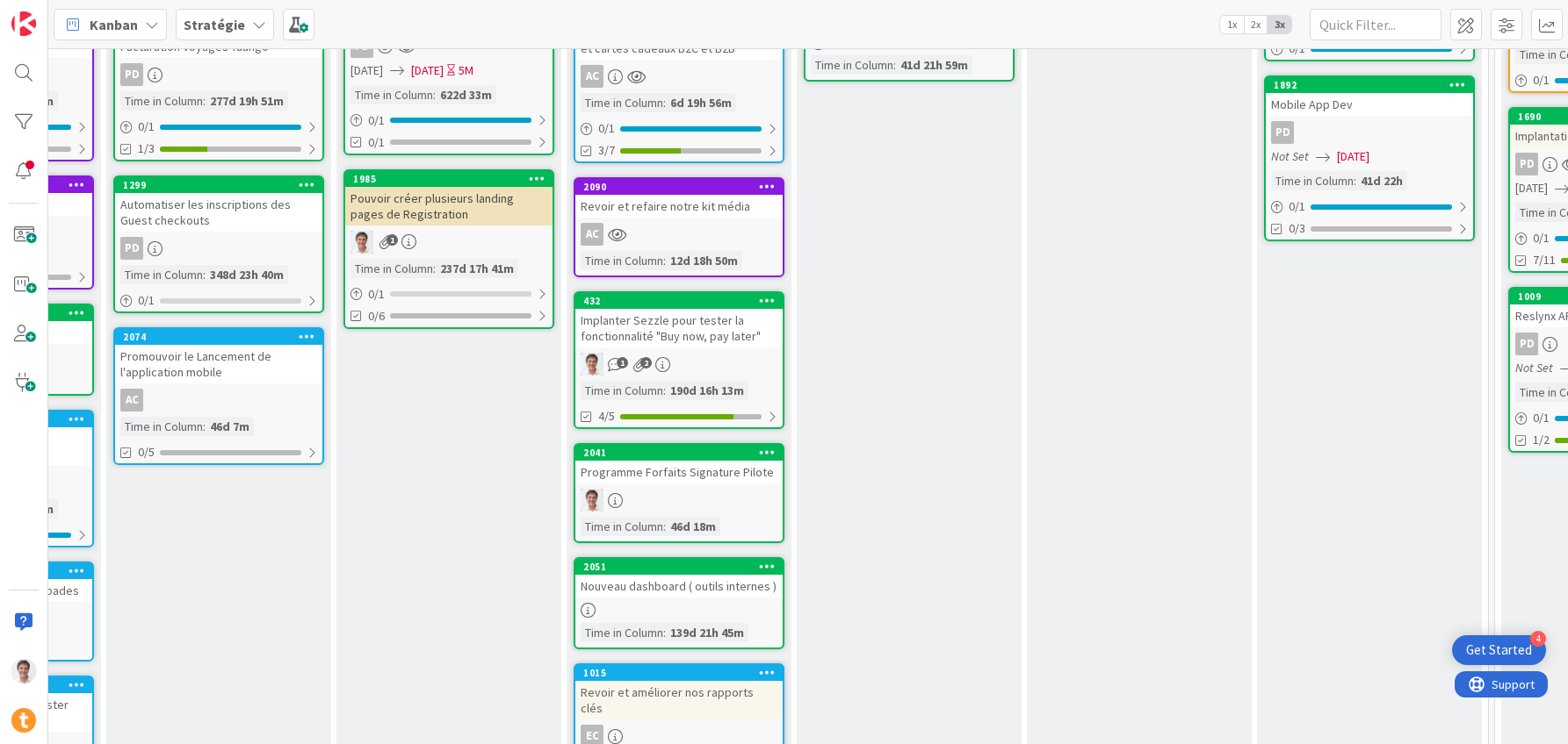
scroll to position [273, 1875]
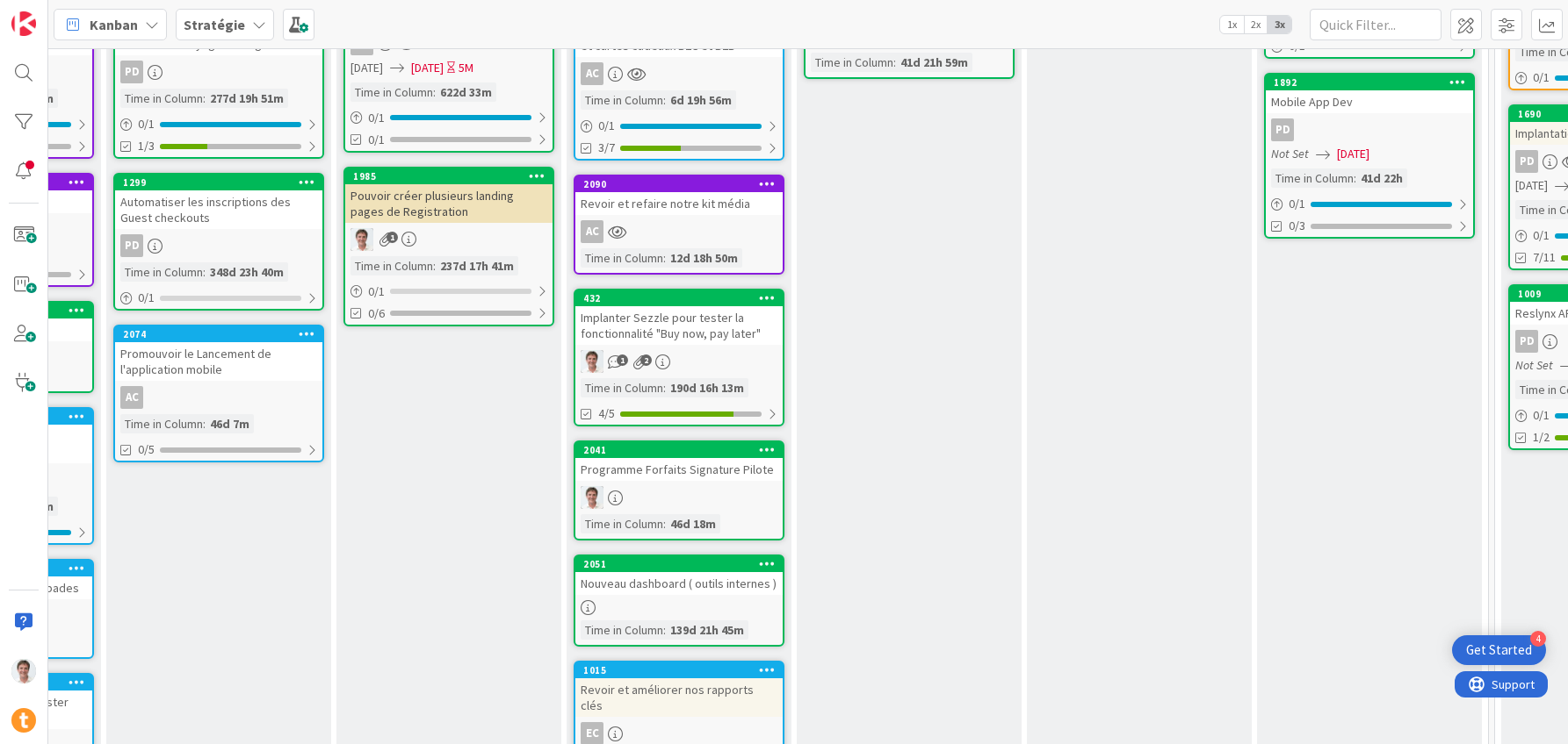
click at [652, 321] on div "Implanter Sezzle pour tester la fonctionnalité "Buy now, pay later"" at bounding box center [679, 326] width 207 height 39
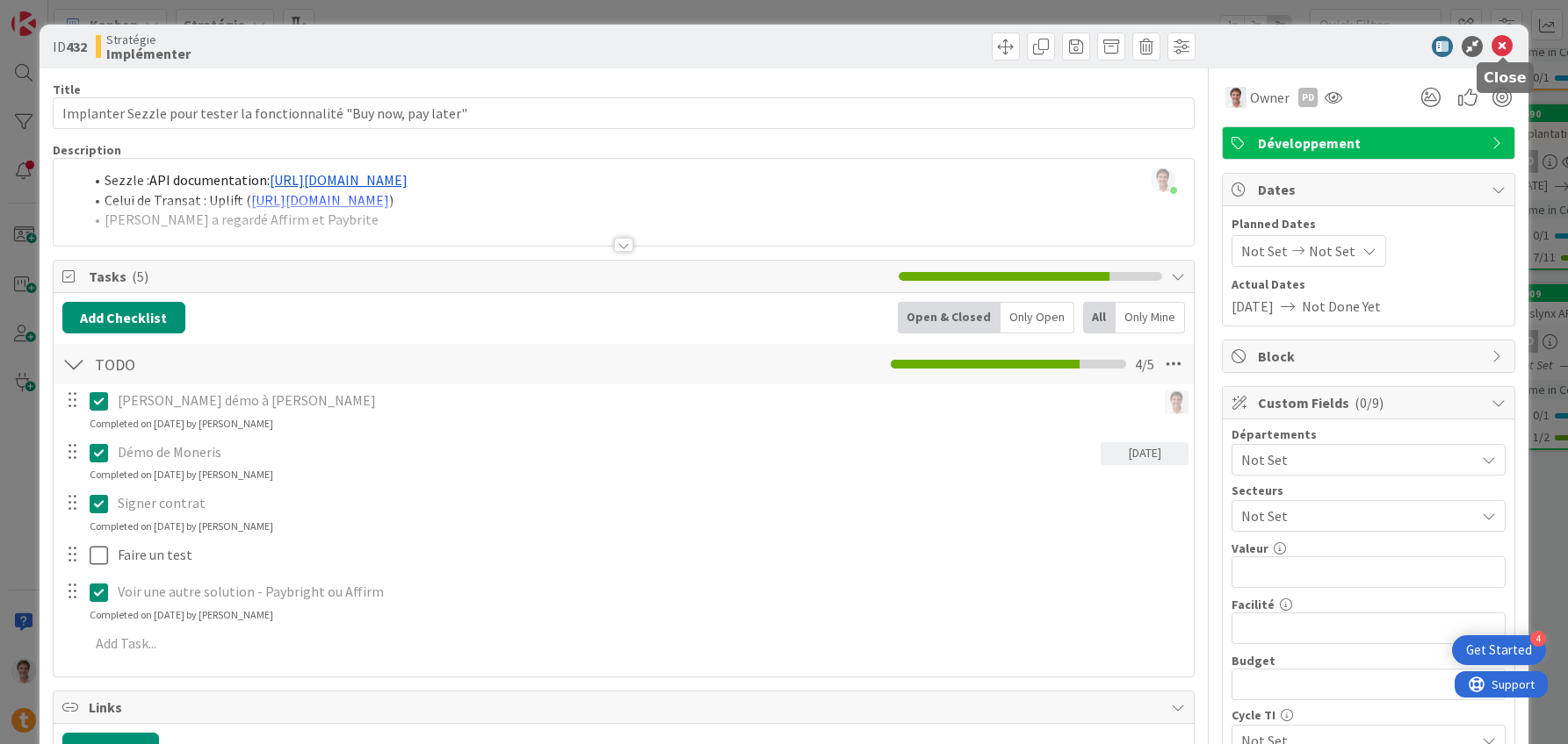
click at [1505, 46] on icon at bounding box center [1501, 46] width 21 height 21
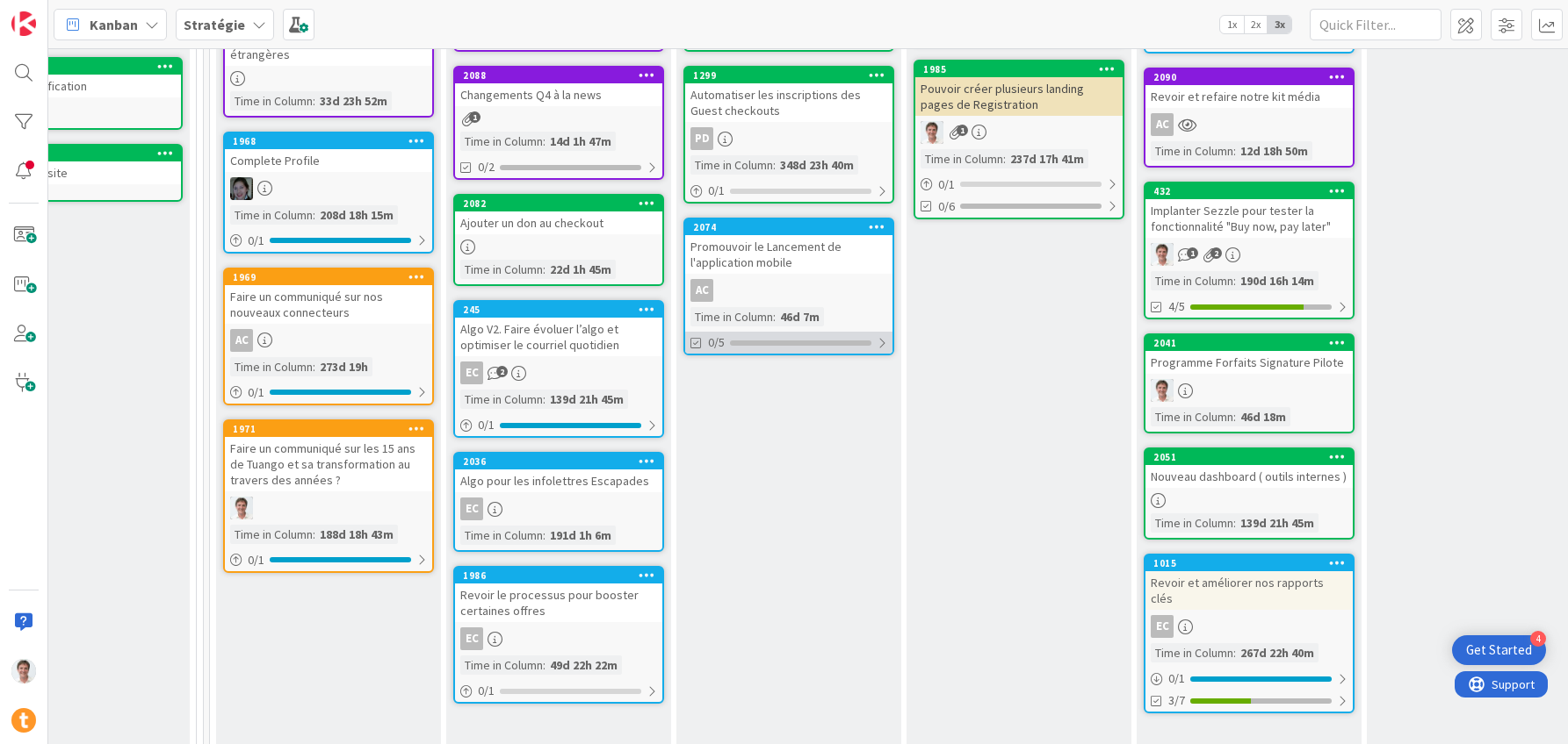
scroll to position [389, 1305]
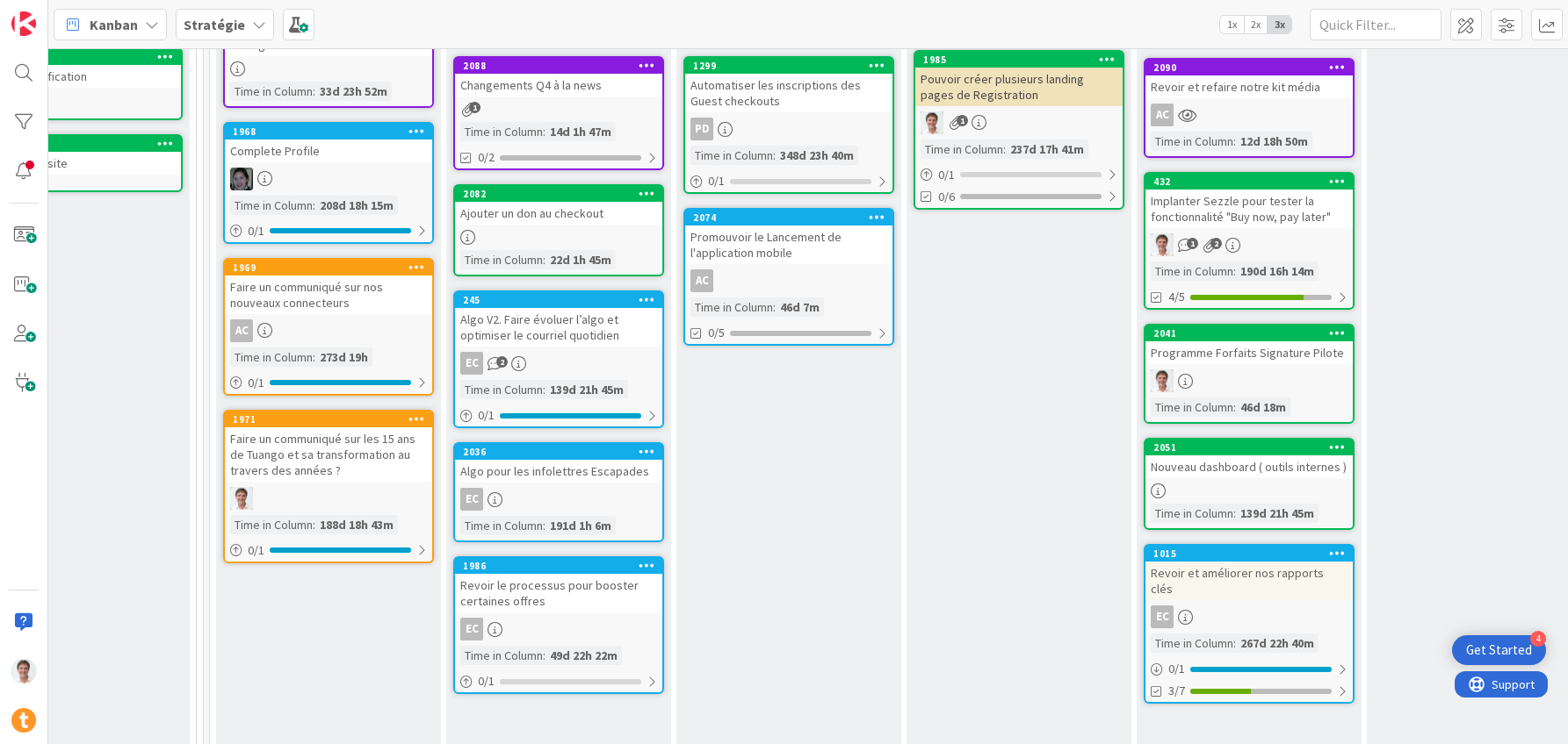
click at [516, 217] on div "Ajouter un don au checkout" at bounding box center [558, 213] width 207 height 23
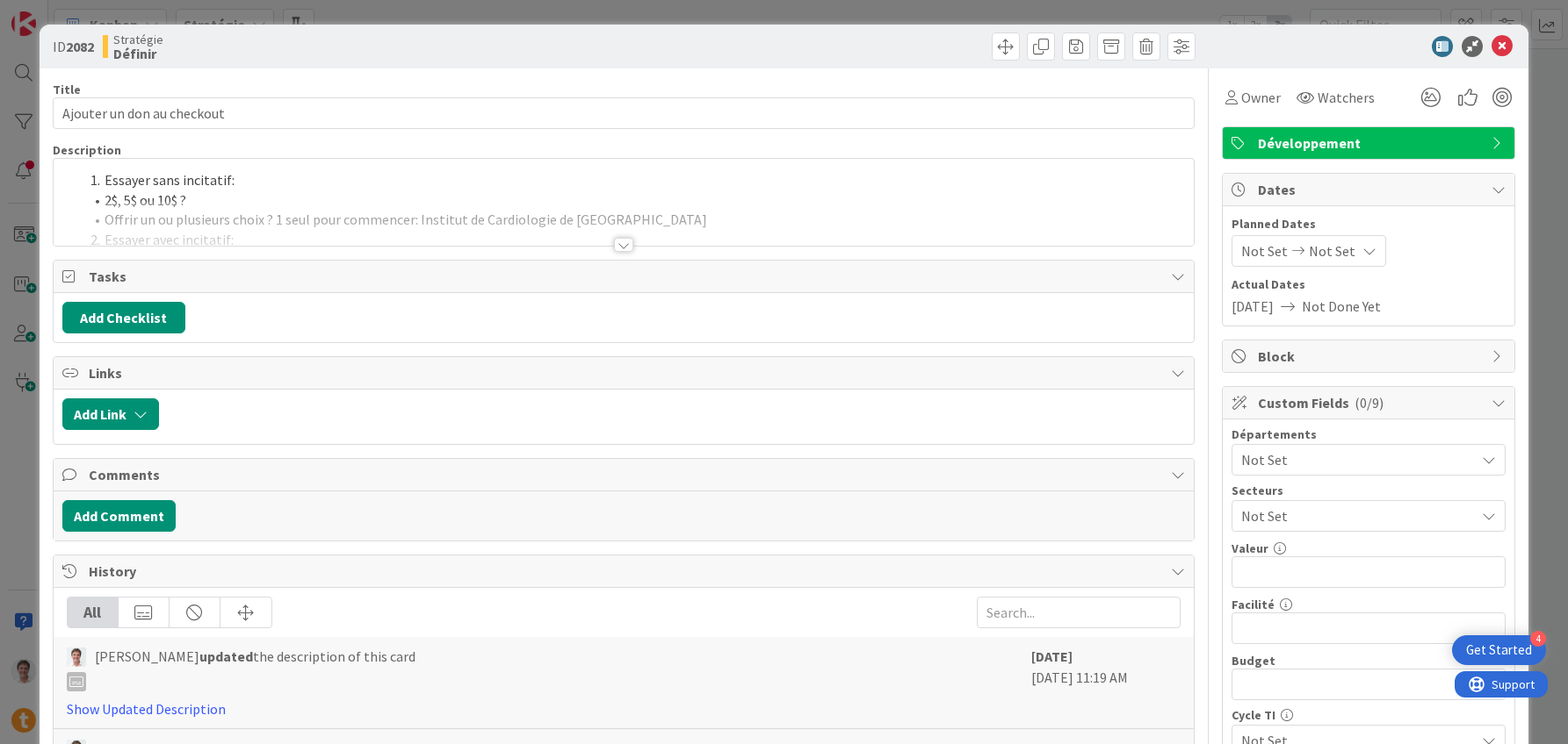
click at [454, 227] on div at bounding box center [624, 224] width 1141 height 44
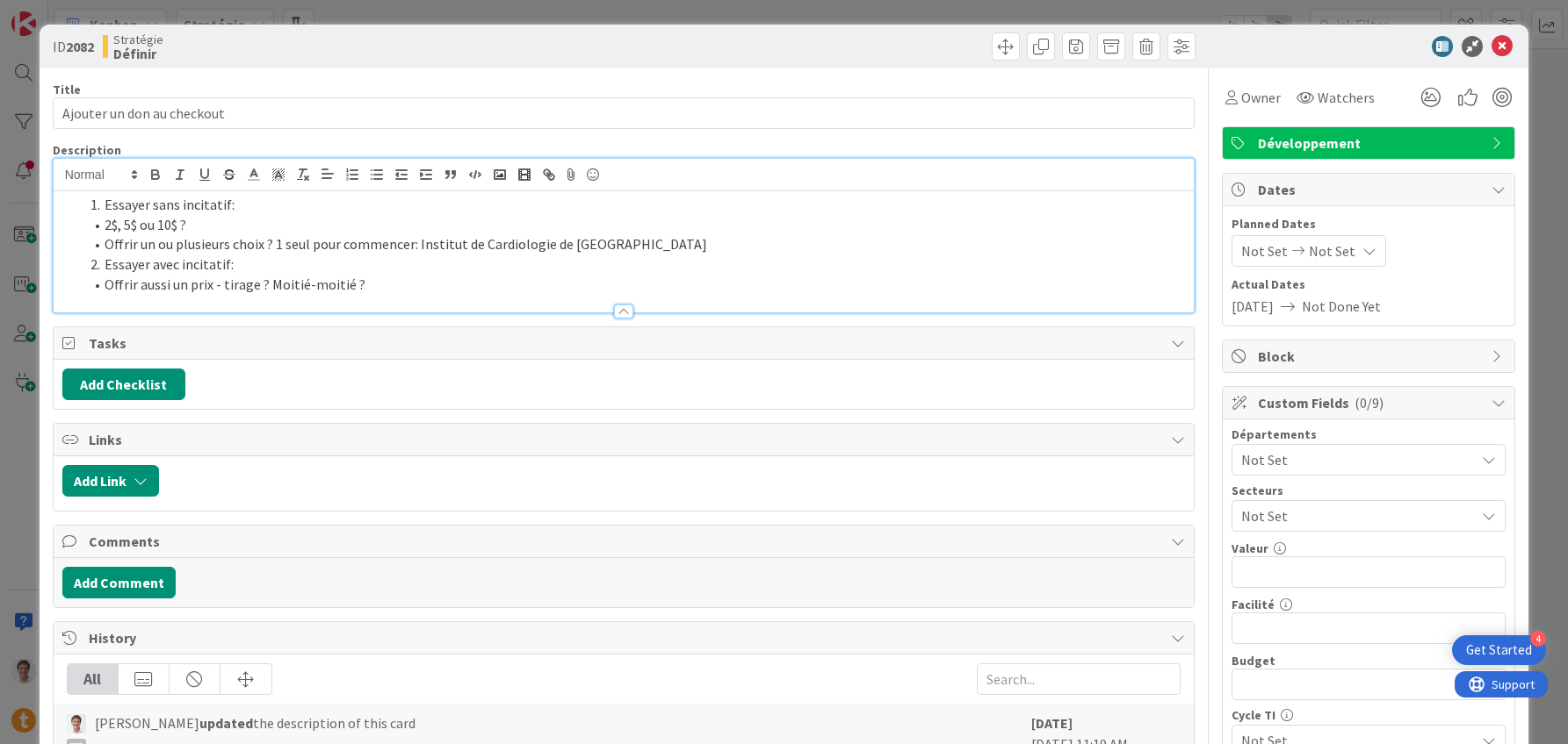
click at [231, 225] on li "2$, 5$ ou 10$ ?" at bounding box center [635, 225] width 1102 height 20
click at [104, 226] on li "2$, 5$ ou 10$" at bounding box center [635, 225] width 1102 height 20
click at [278, 265] on li "Essayer avec incitatif:" at bounding box center [635, 264] width 1102 height 20
click at [408, 277] on li "Offrir aussi un prix - tirage ? Moitié-moitié ?" at bounding box center [635, 284] width 1102 height 20
click at [312, 260] on li "Essayer avec incitatif:" at bounding box center [635, 264] width 1102 height 20
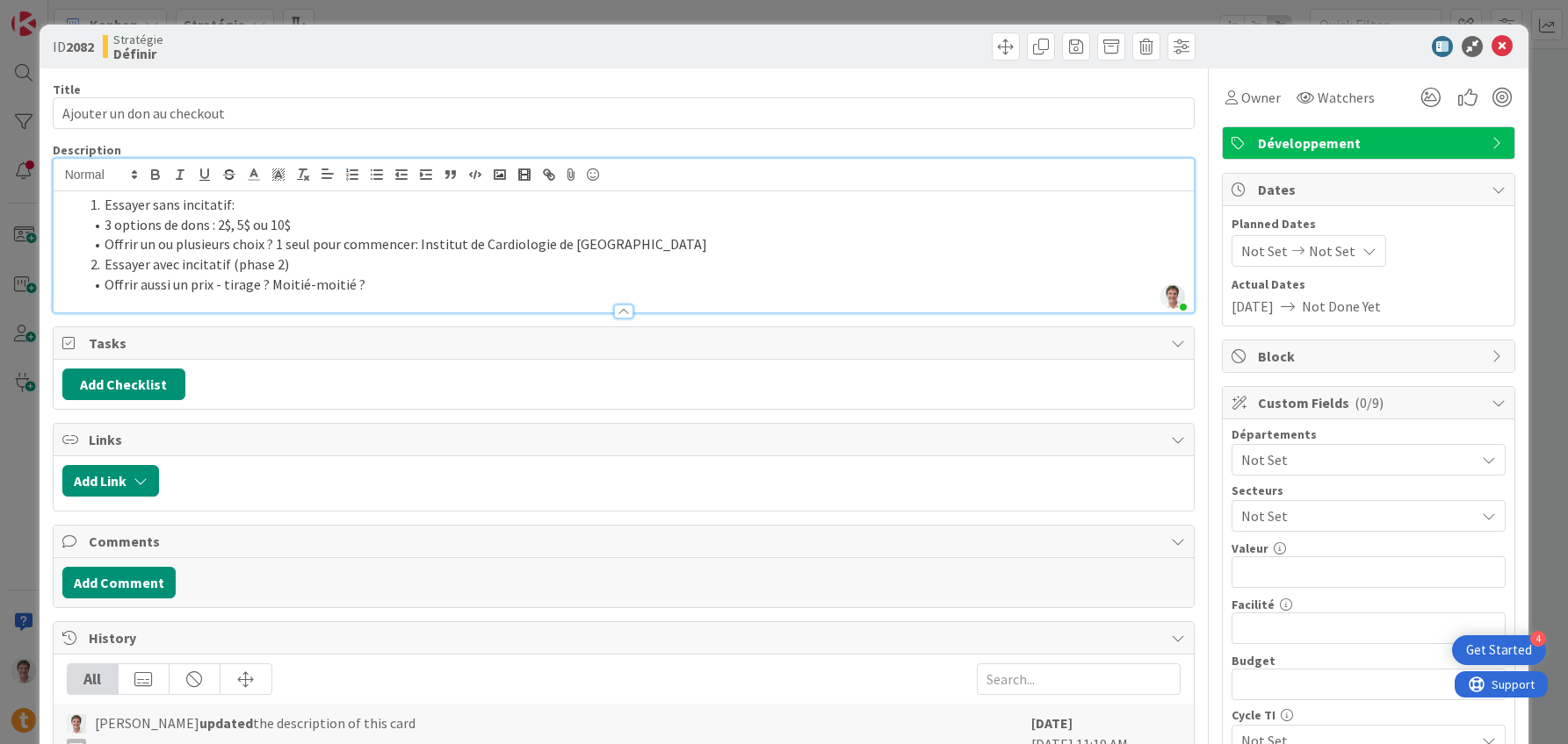
click at [267, 199] on li "Essayer sans incitatif:" at bounding box center [635, 204] width 1102 height 20
click at [368, 283] on li "Offrir aussi un prix - tirage ? Moitié-moitié ?" at bounding box center [635, 284] width 1102 height 20
click at [1500, 40] on icon at bounding box center [1501, 46] width 21 height 21
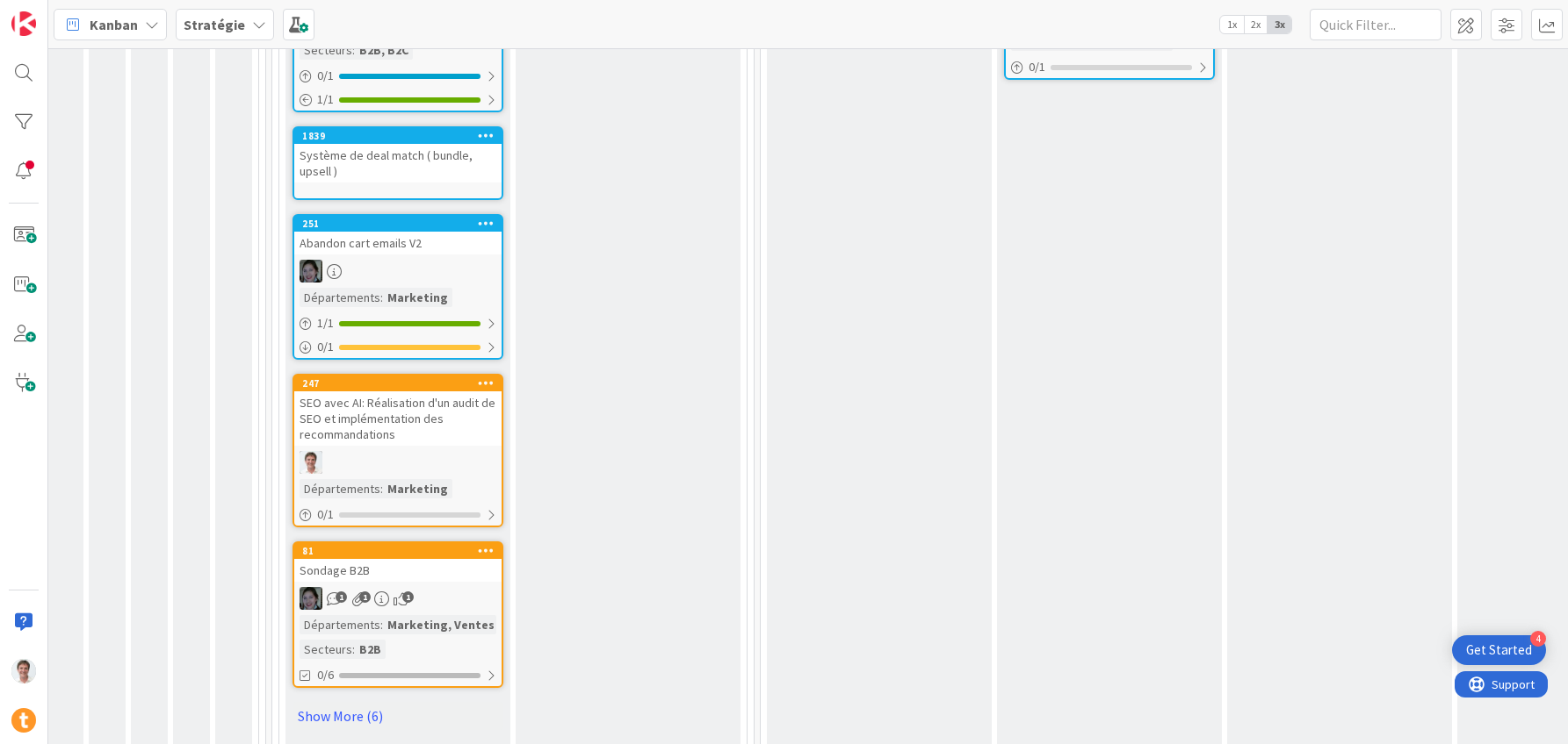
scroll to position [1017, 754]
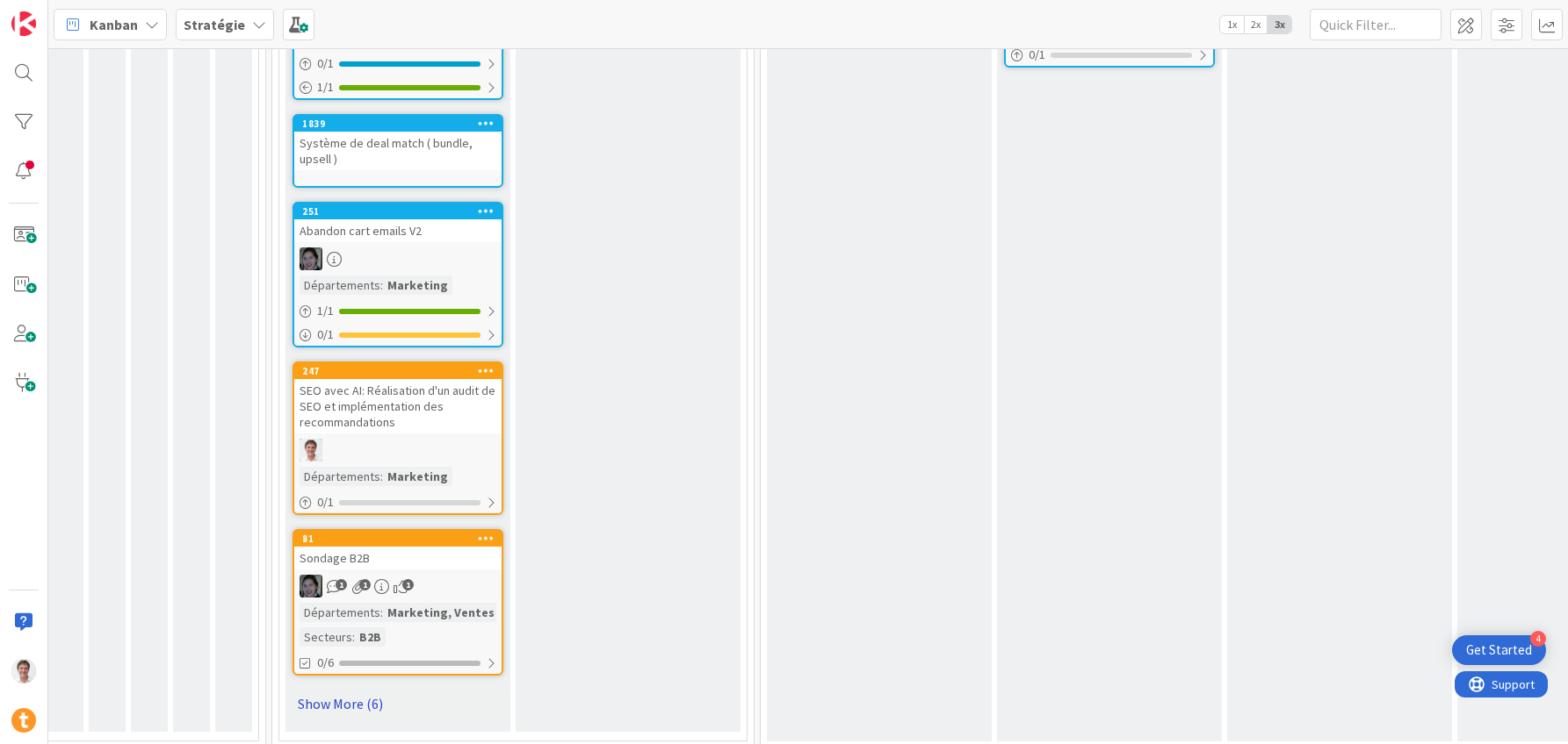
click at [368, 690] on link "Show More (6)" at bounding box center [397, 704] width 211 height 28
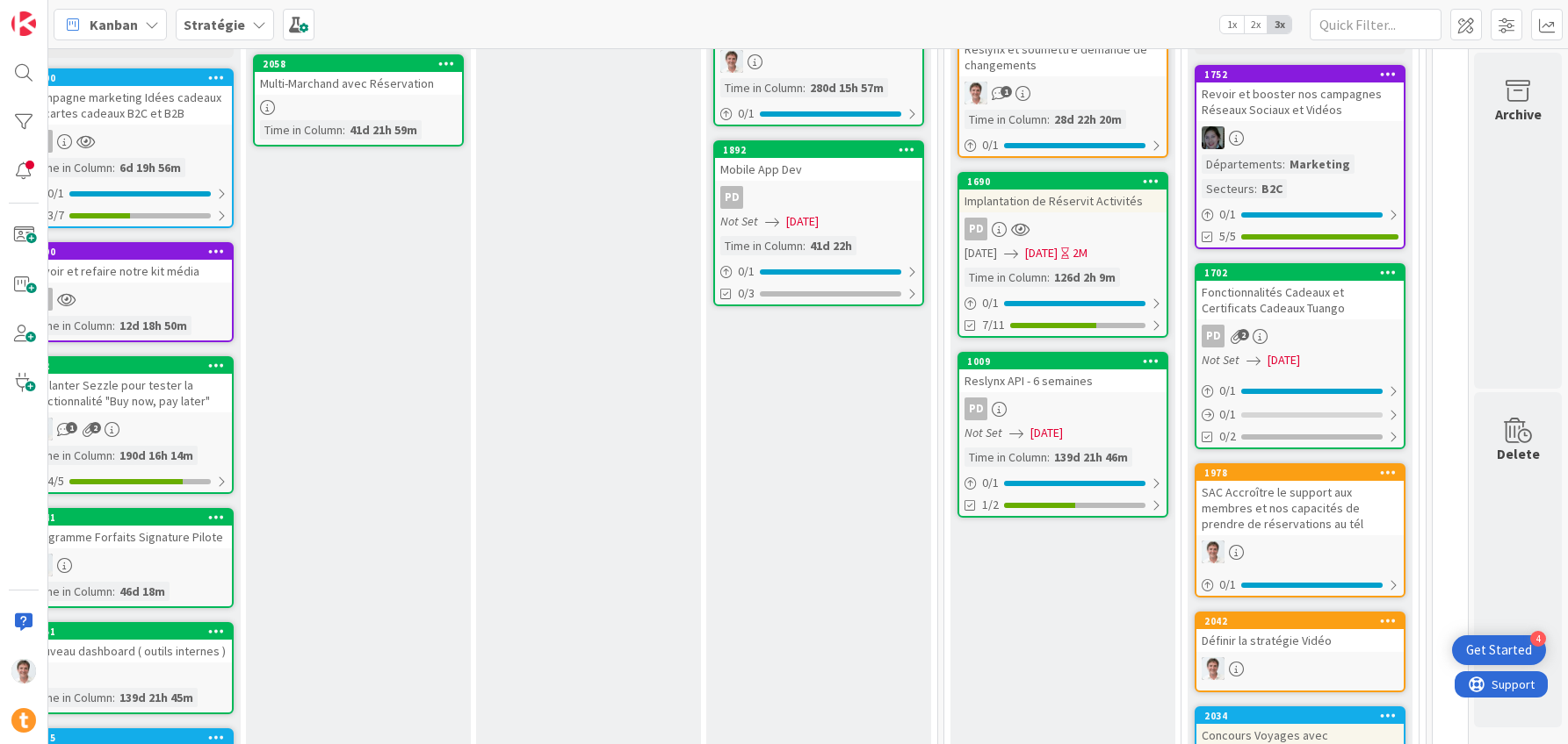
scroll to position [209, 2425]
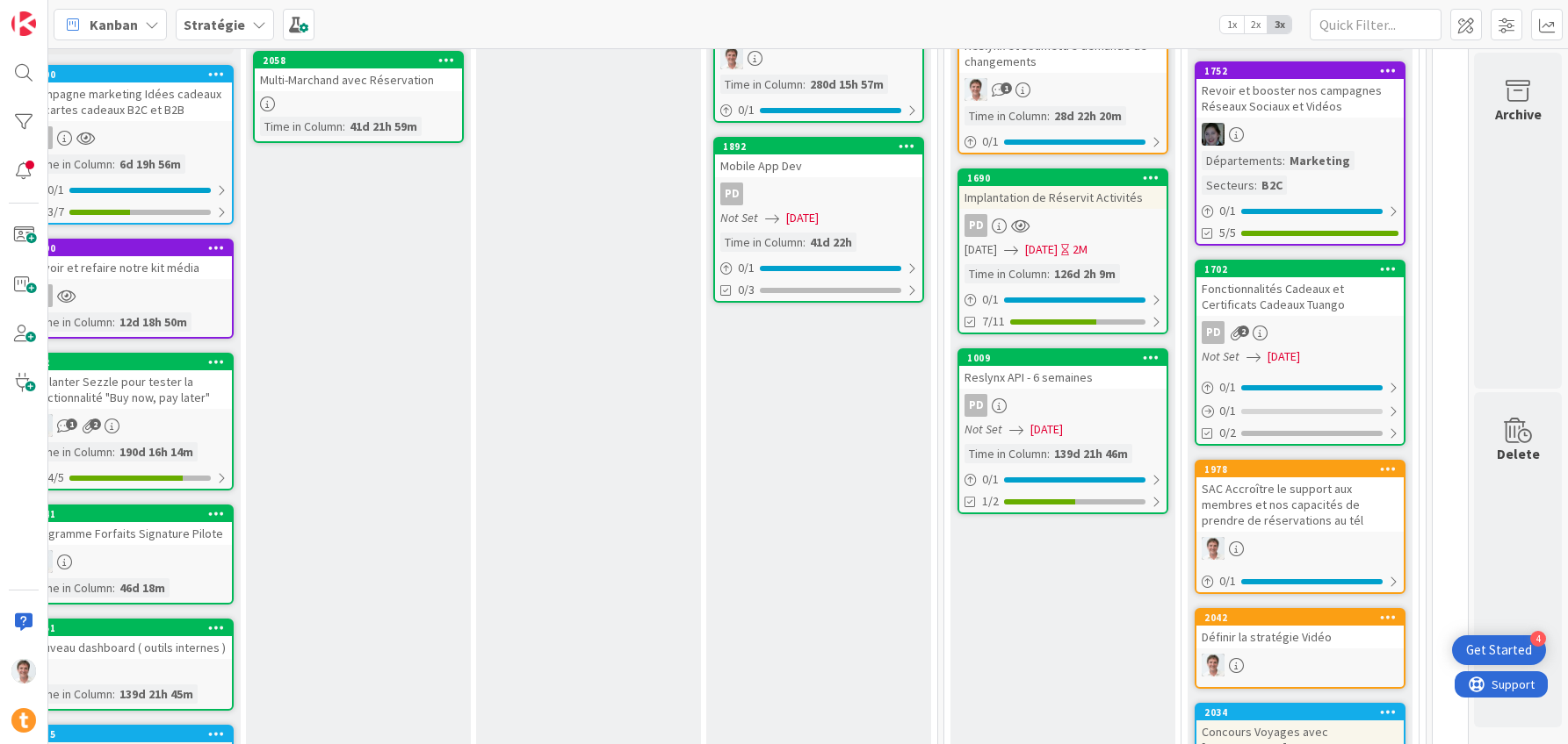
click at [1017, 380] on div "Reslynx API - 6 semaines" at bounding box center [1062, 378] width 207 height 23
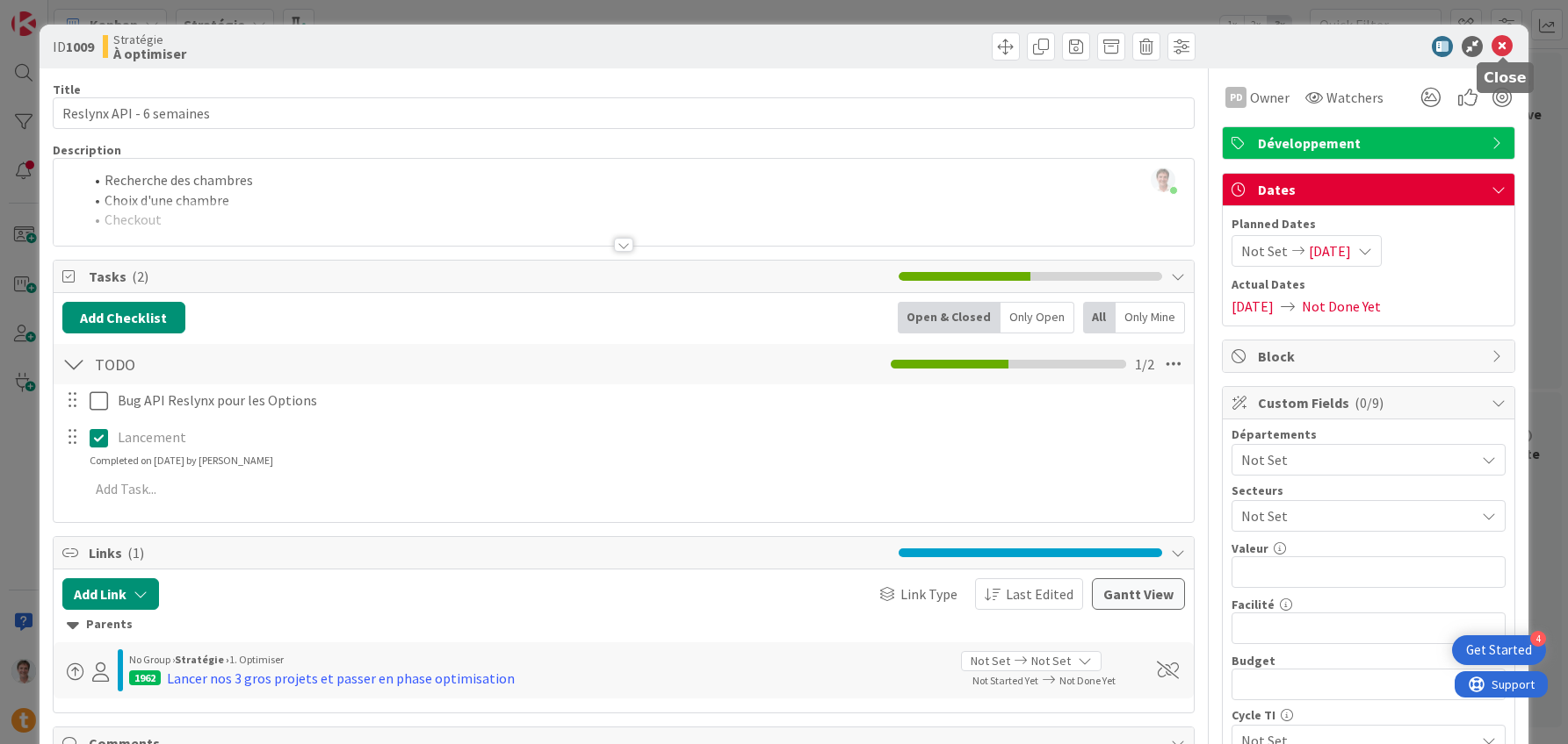
click at [1501, 45] on icon at bounding box center [1501, 46] width 21 height 21
